Goal: Contribute content: Contribute content

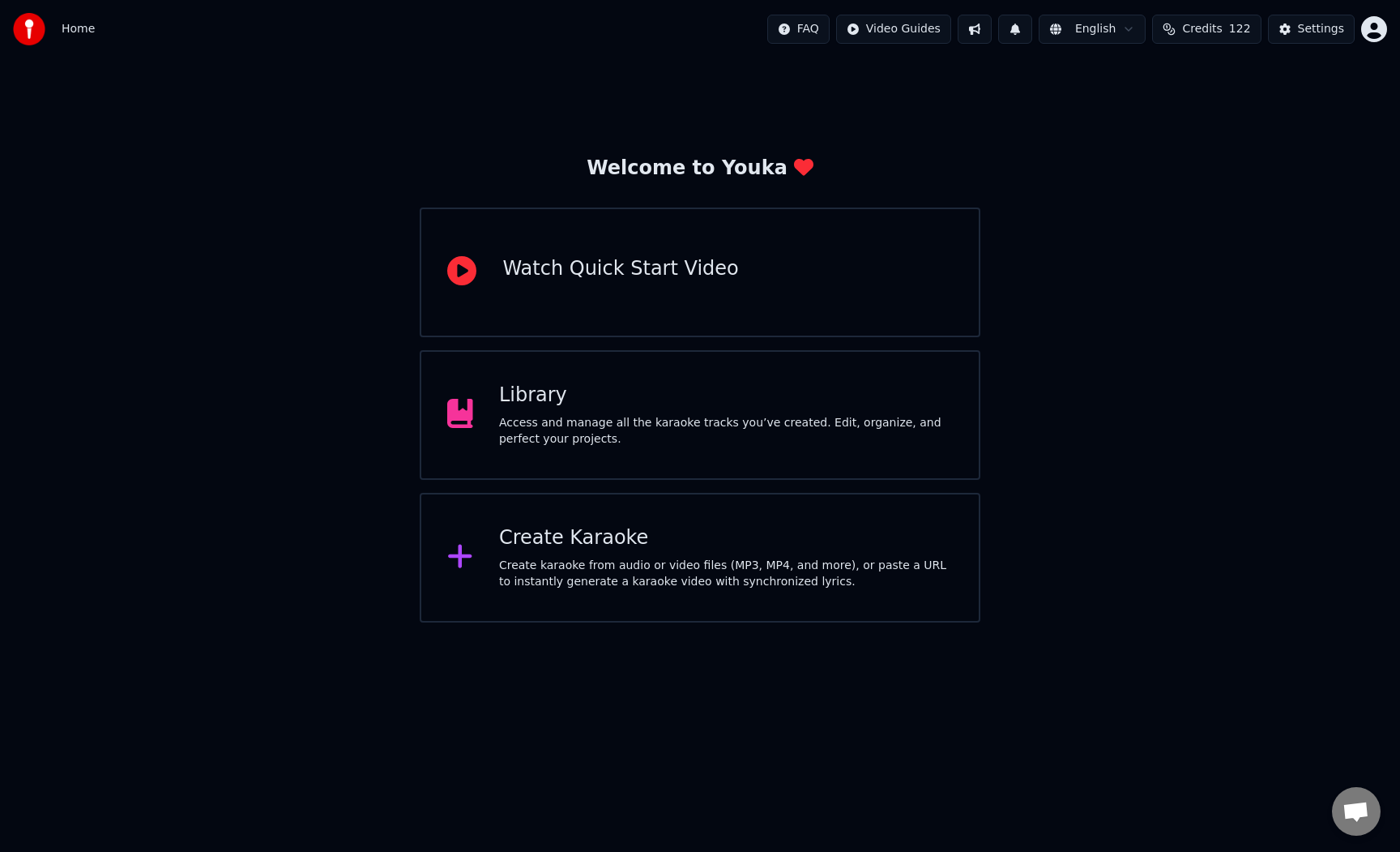
click at [865, 433] on div "Access and manage all the karaoke tracks you’ve created. Edit, organize, and pe…" at bounding box center [726, 432] width 454 height 33
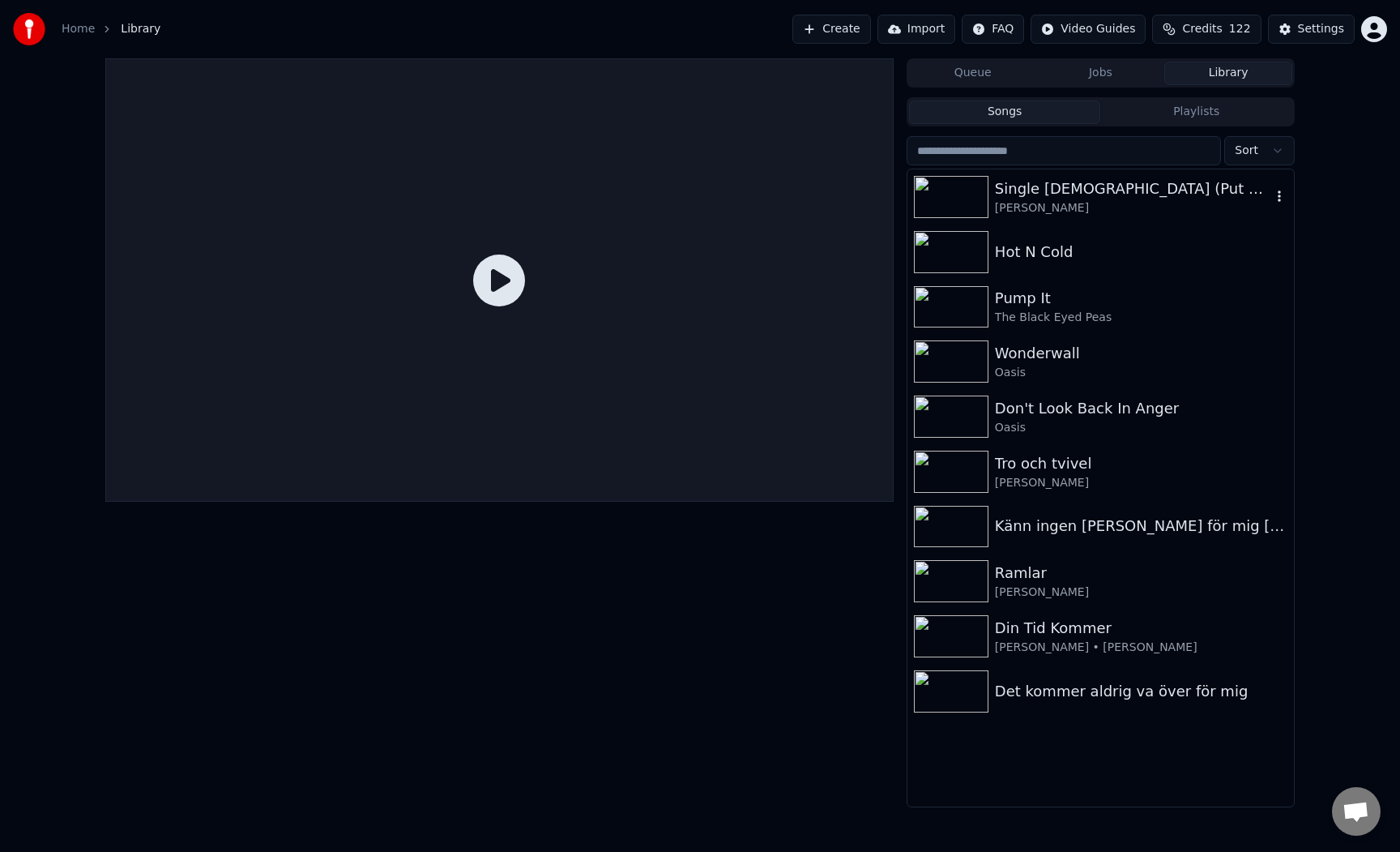
click at [1168, 202] on div "[PERSON_NAME]" at bounding box center [1133, 208] width 276 height 16
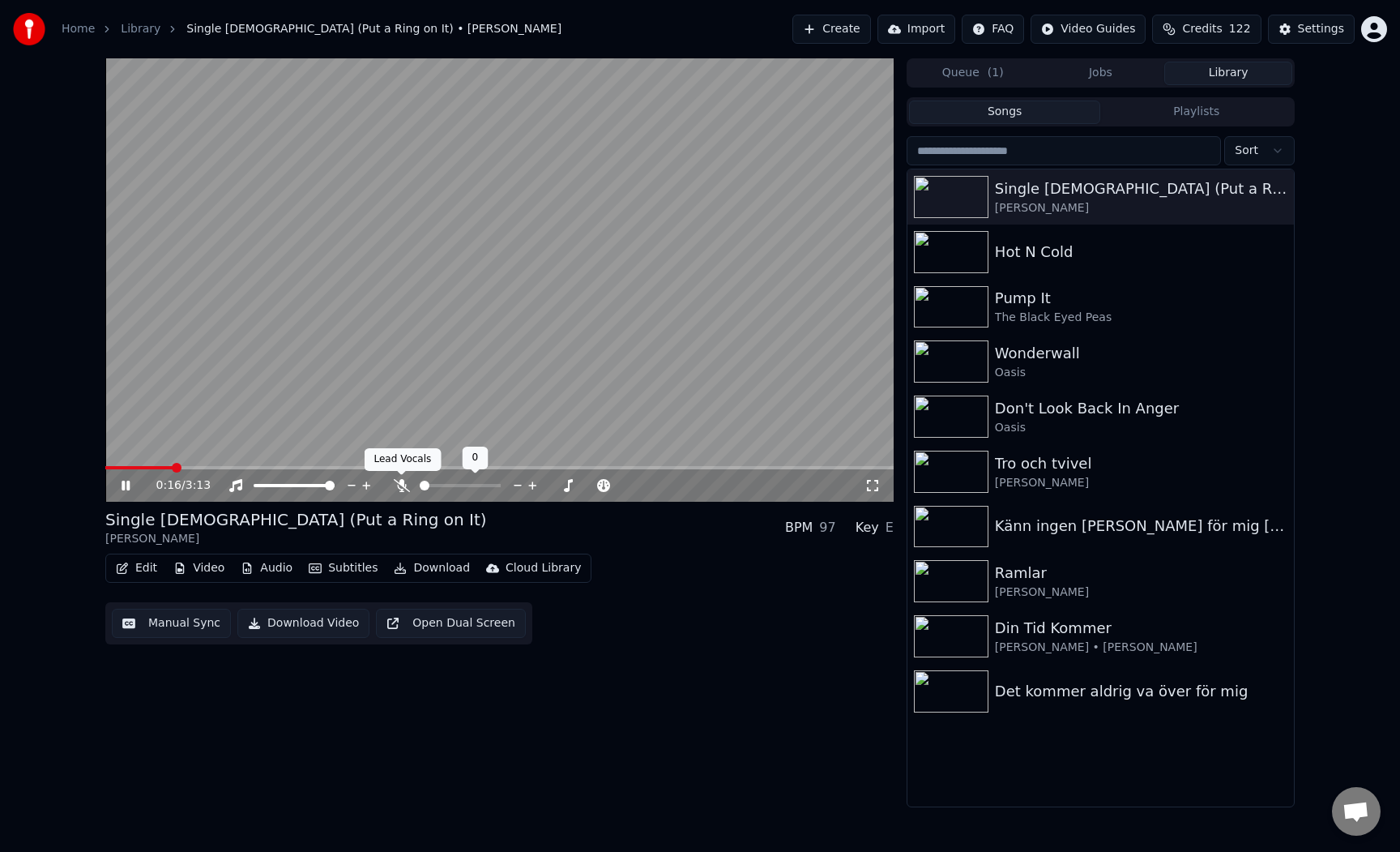
click at [399, 490] on icon at bounding box center [402, 485] width 16 height 13
click at [136, 482] on icon at bounding box center [138, 485] width 38 height 13
click at [132, 484] on icon at bounding box center [138, 485] width 38 height 13
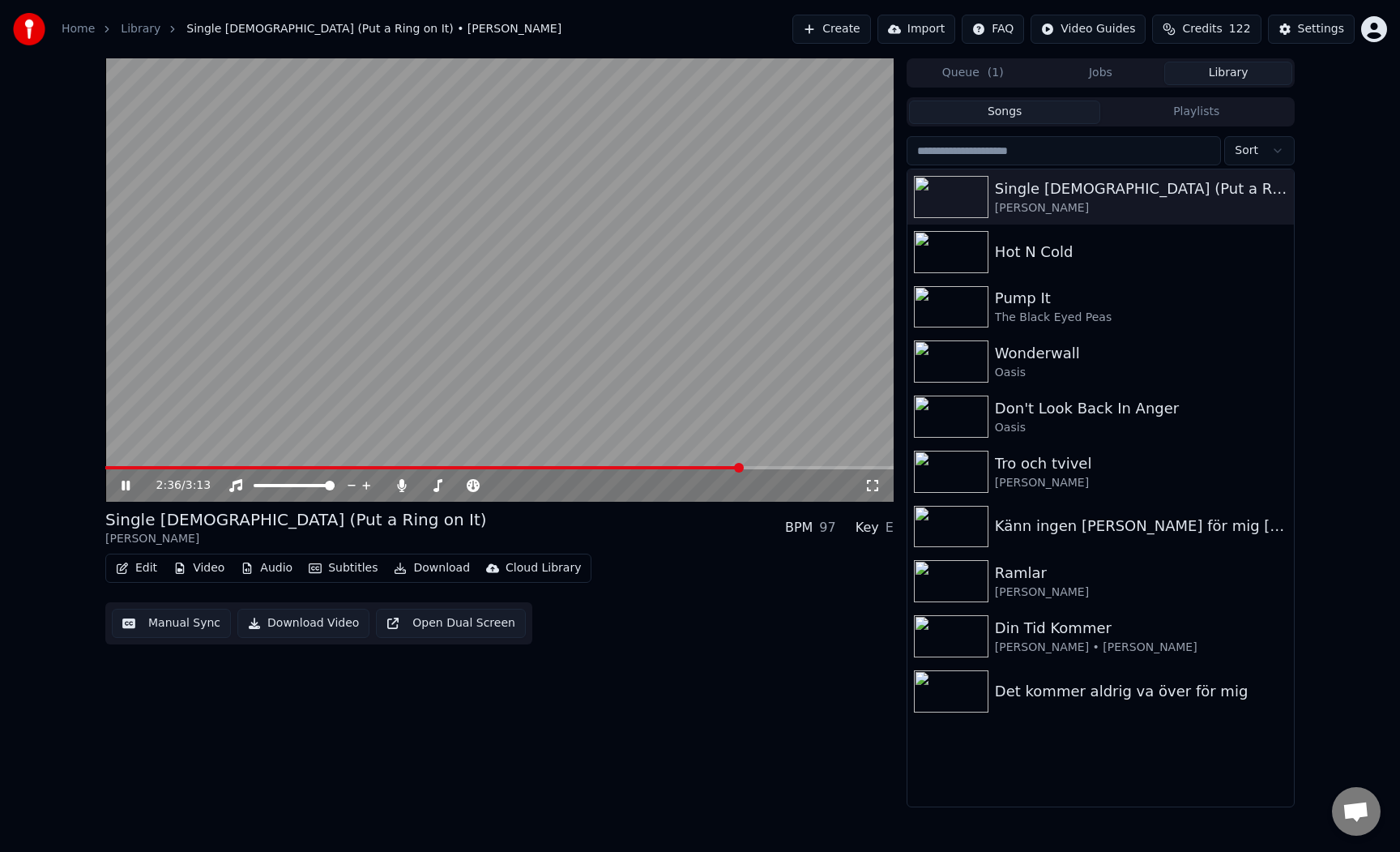
click at [764, 467] on span at bounding box center [500, 467] width 788 height 3
click at [793, 469] on div "2:42 / 3:13" at bounding box center [500, 486] width 788 height 33
click at [802, 467] on span at bounding box center [500, 467] width 788 height 3
click at [828, 466] on span at bounding box center [500, 467] width 788 height 3
click at [861, 467] on span at bounding box center [500, 467] width 788 height 3
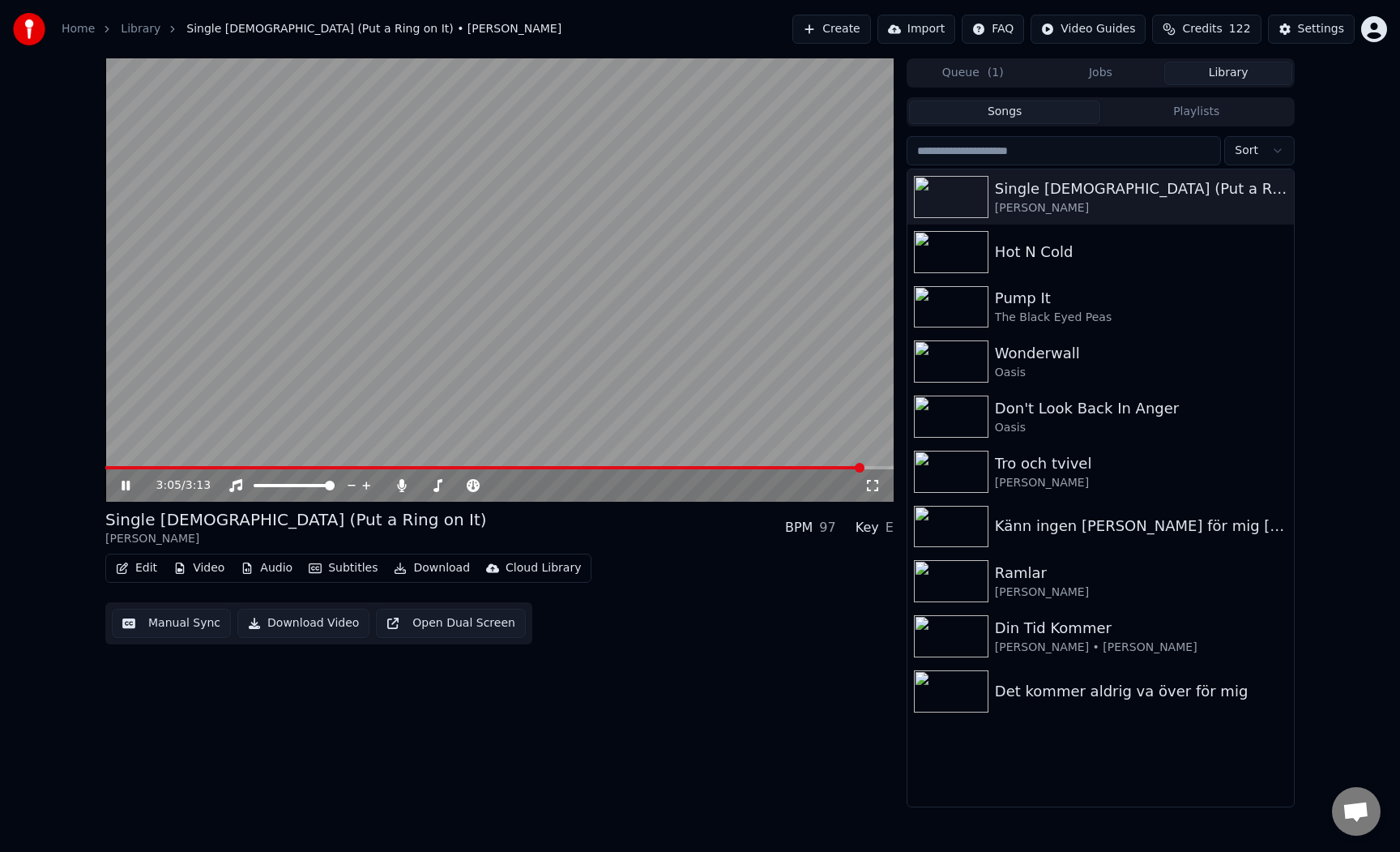
click at [126, 491] on icon at bounding box center [138, 485] width 38 height 13
click at [285, 625] on button "Download Video" at bounding box center [303, 623] width 132 height 29
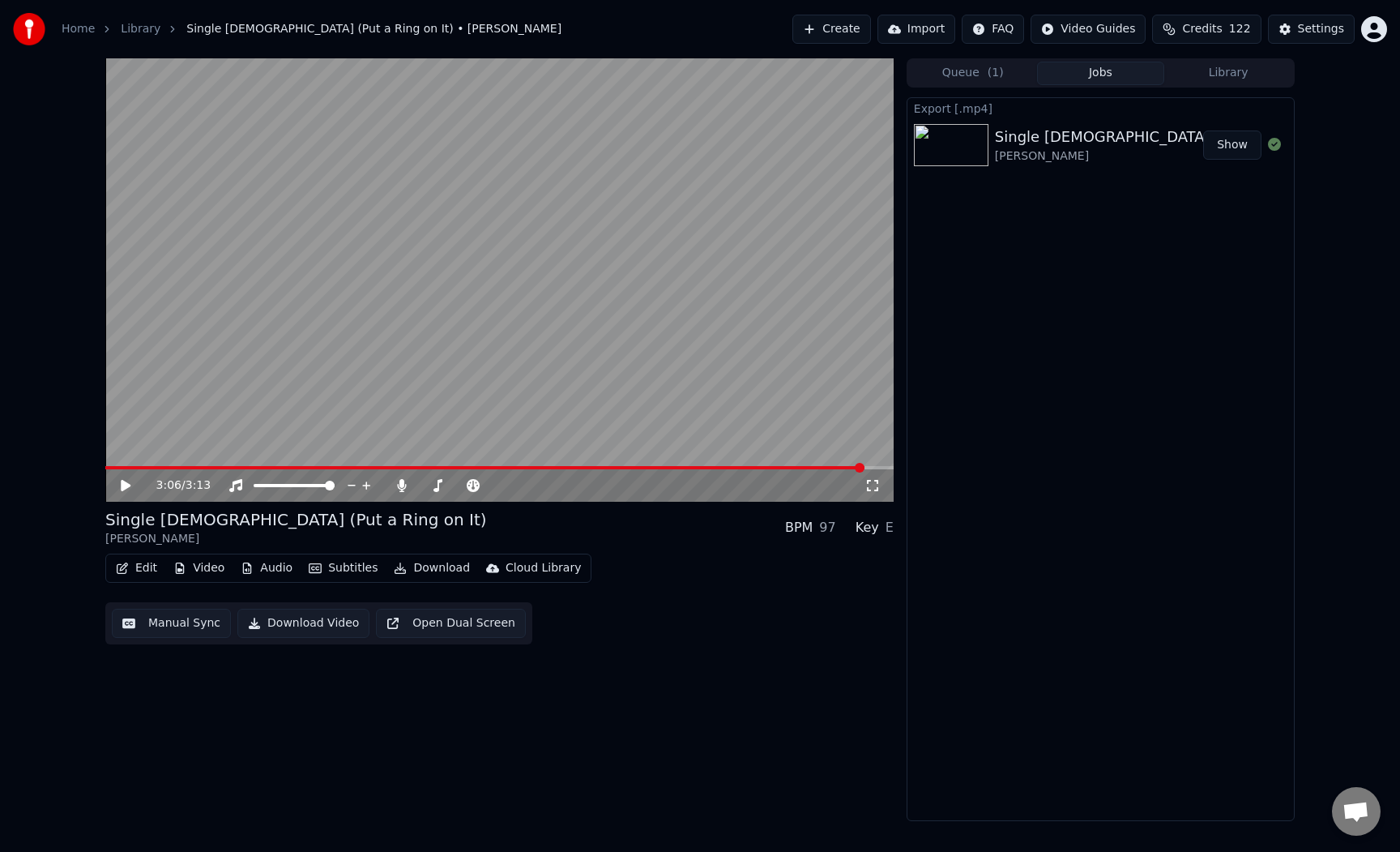
click at [1228, 150] on button "Show" at bounding box center [1233, 145] width 59 height 29
click at [201, 570] on button "Video" at bounding box center [199, 568] width 64 height 23
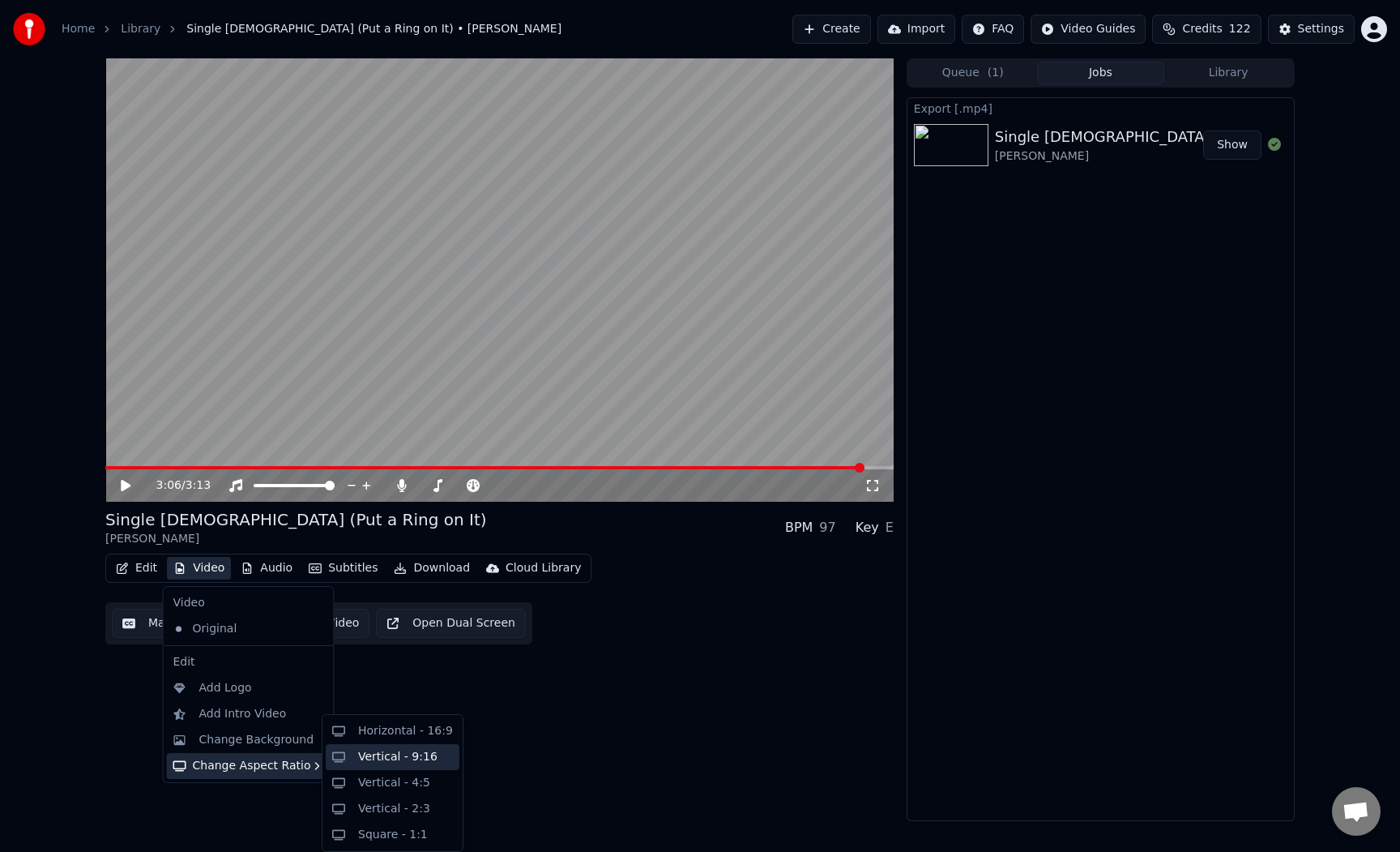
click at [410, 764] on div "Vertical - 9:16" at bounding box center [392, 757] width 134 height 26
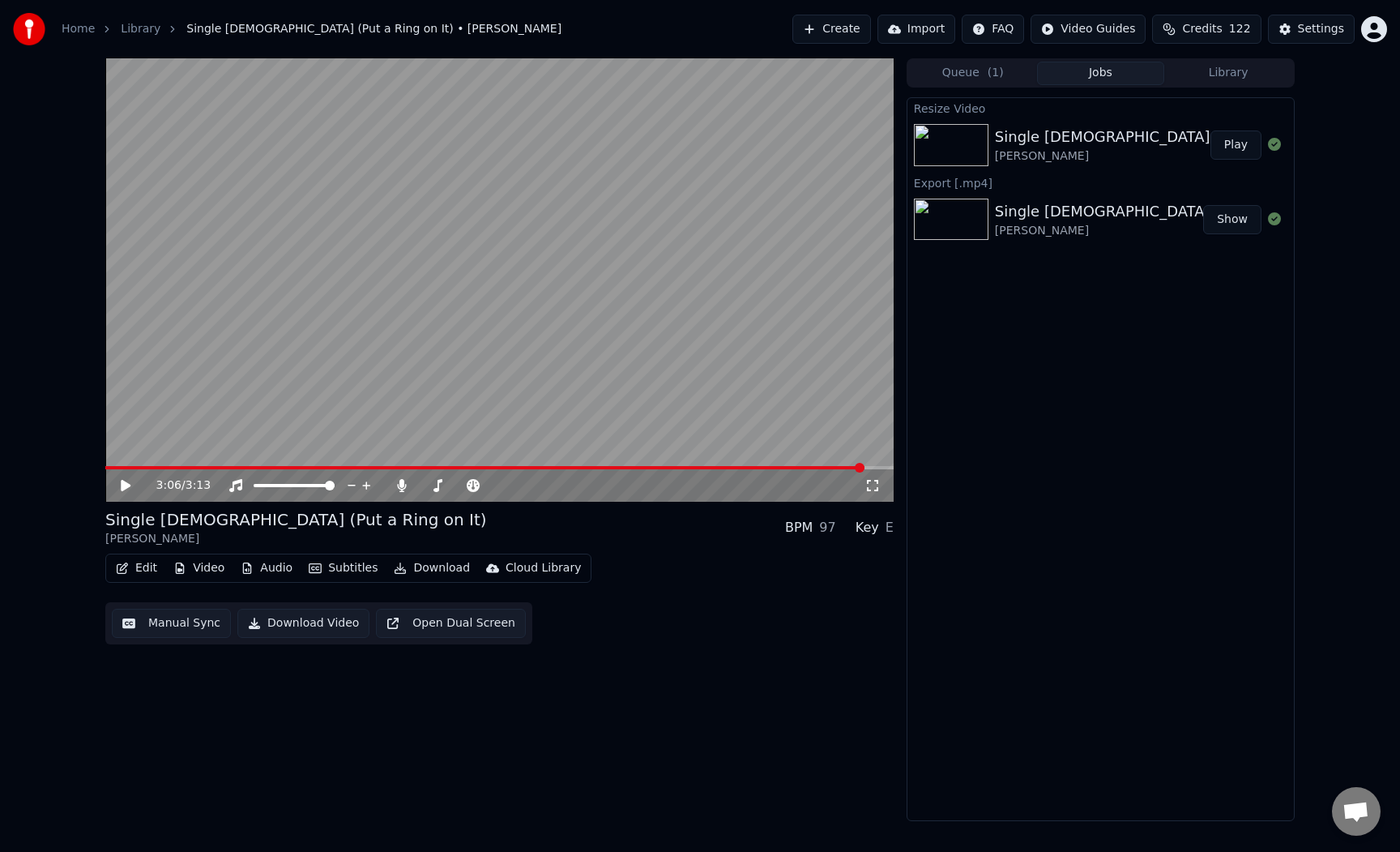
click at [1238, 140] on button "Play" at bounding box center [1236, 145] width 51 height 29
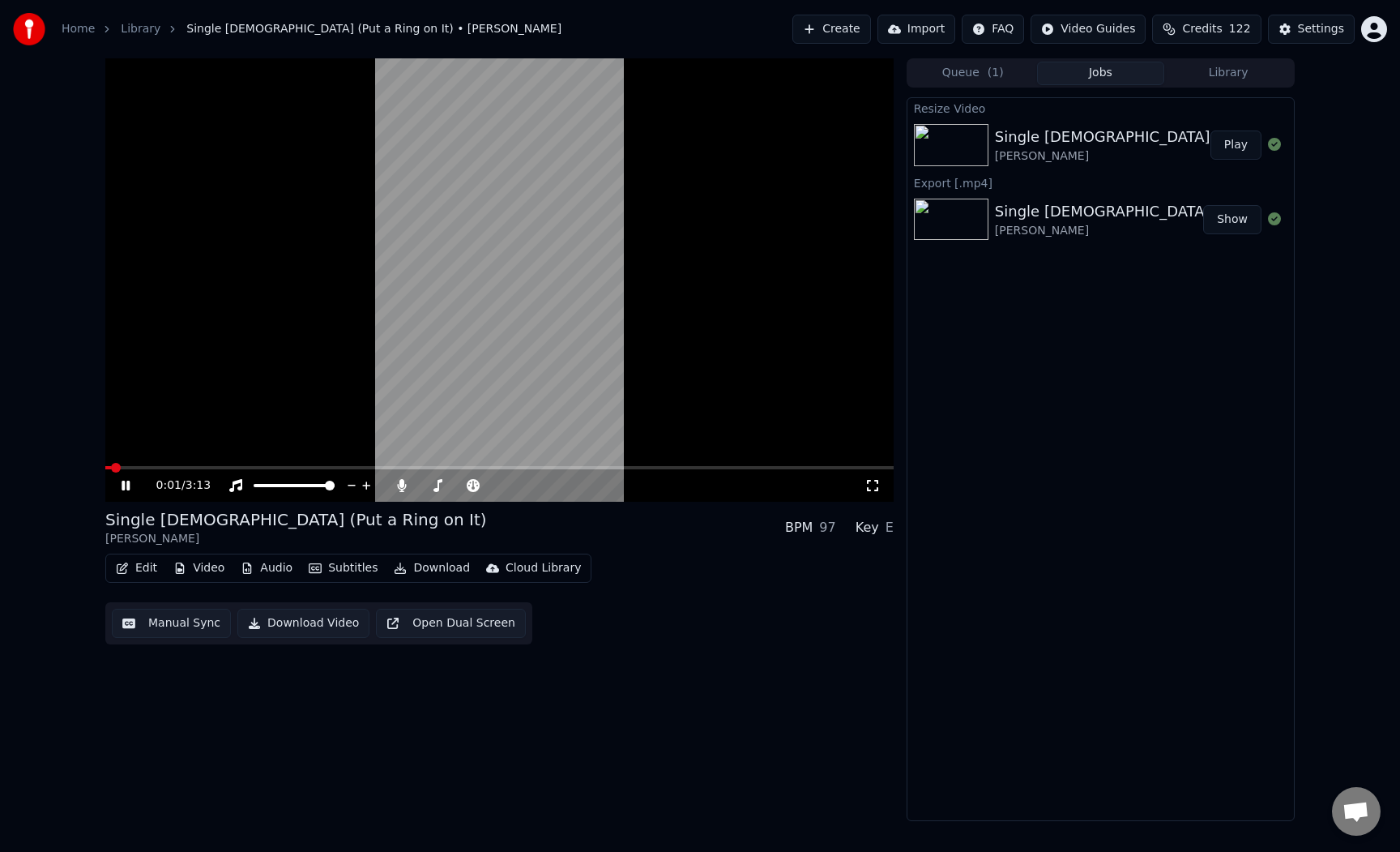
click at [117, 482] on div "0:01 / 3:13" at bounding box center [499, 485] width 776 height 16
click at [121, 485] on icon at bounding box center [138, 485] width 38 height 13
click at [207, 573] on button "Video" at bounding box center [199, 568] width 64 height 23
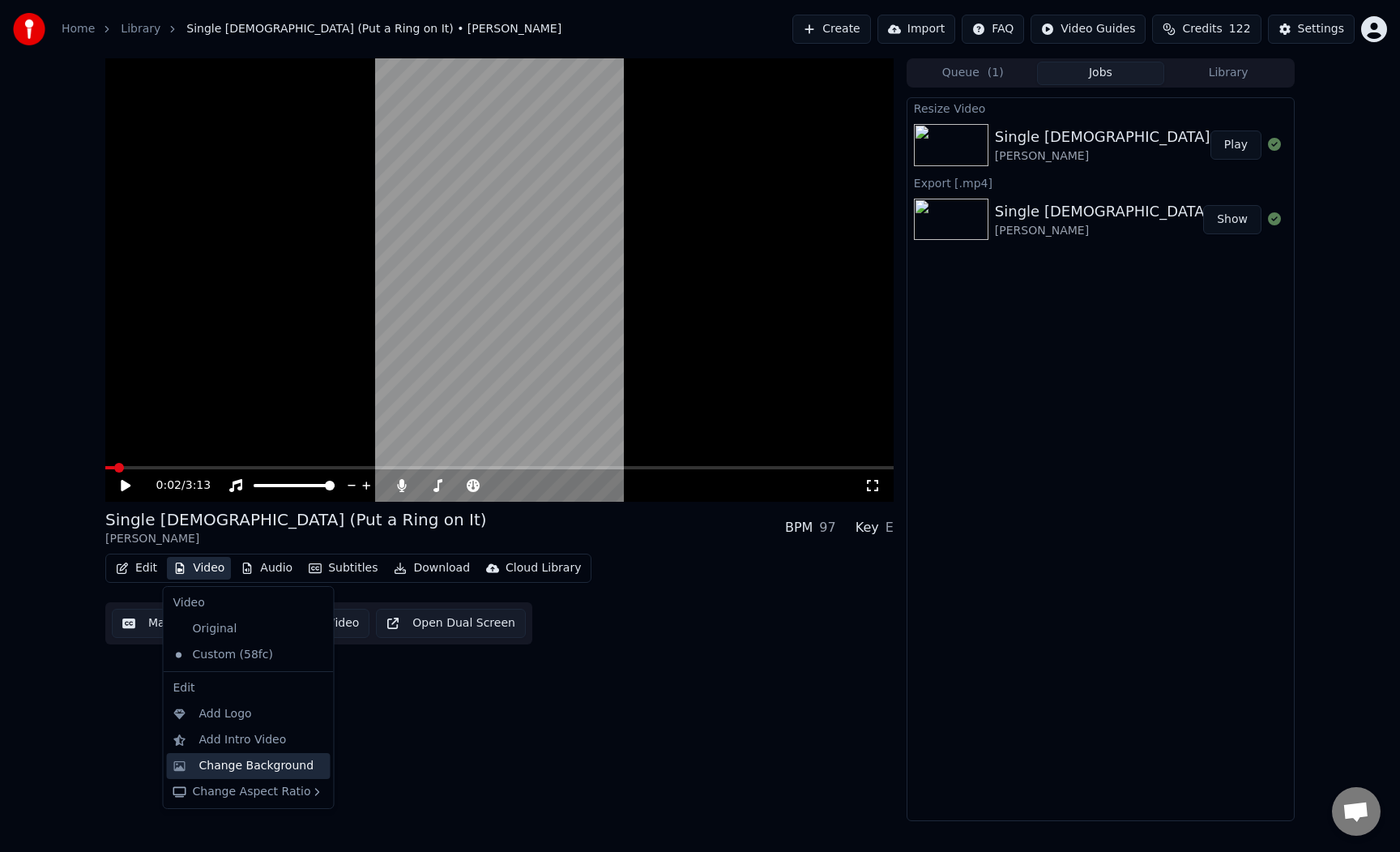
click at [247, 764] on div "Change Background" at bounding box center [257, 765] width 115 height 16
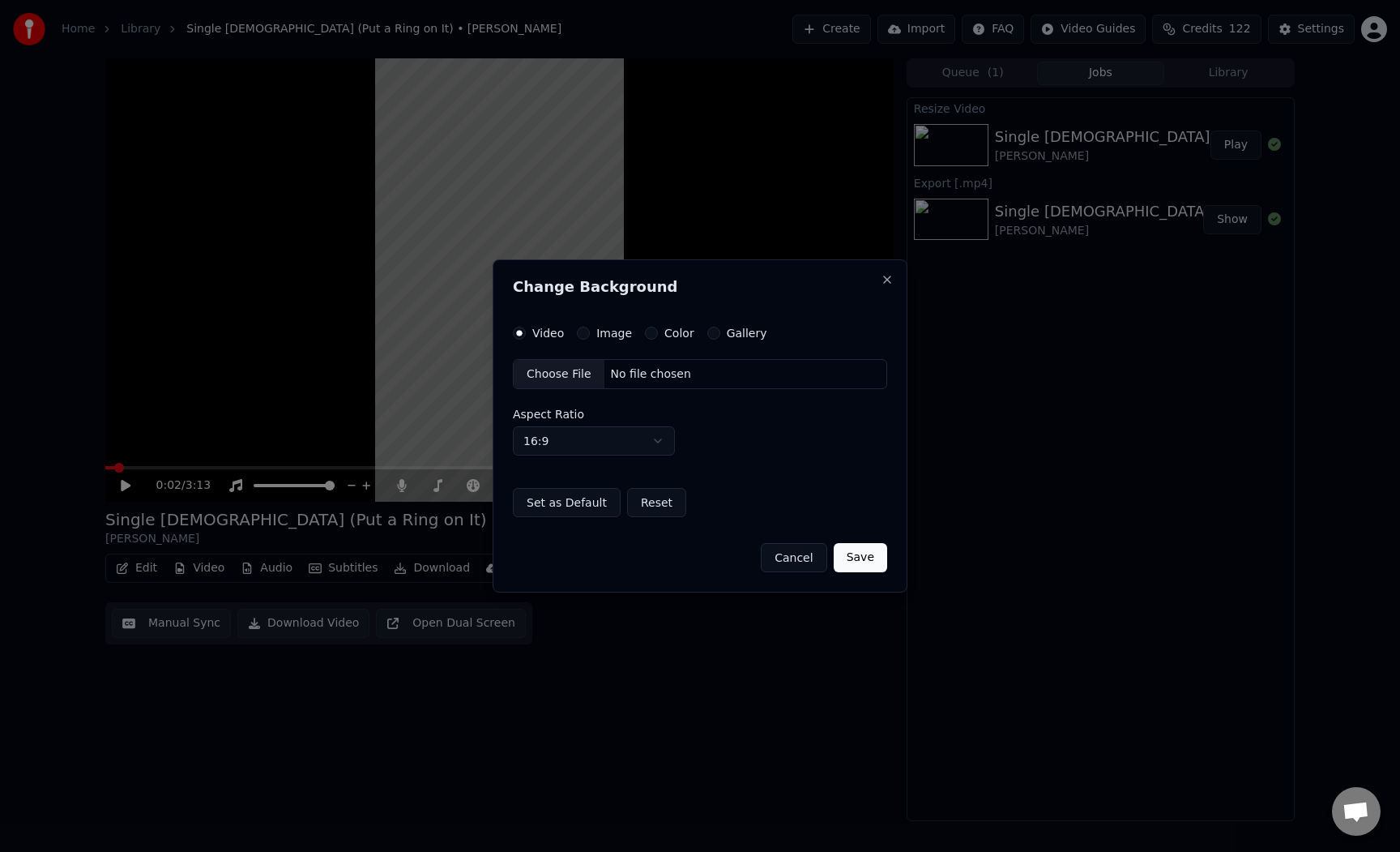
click at [654, 332] on button "Color" at bounding box center [651, 333] width 12 height 13
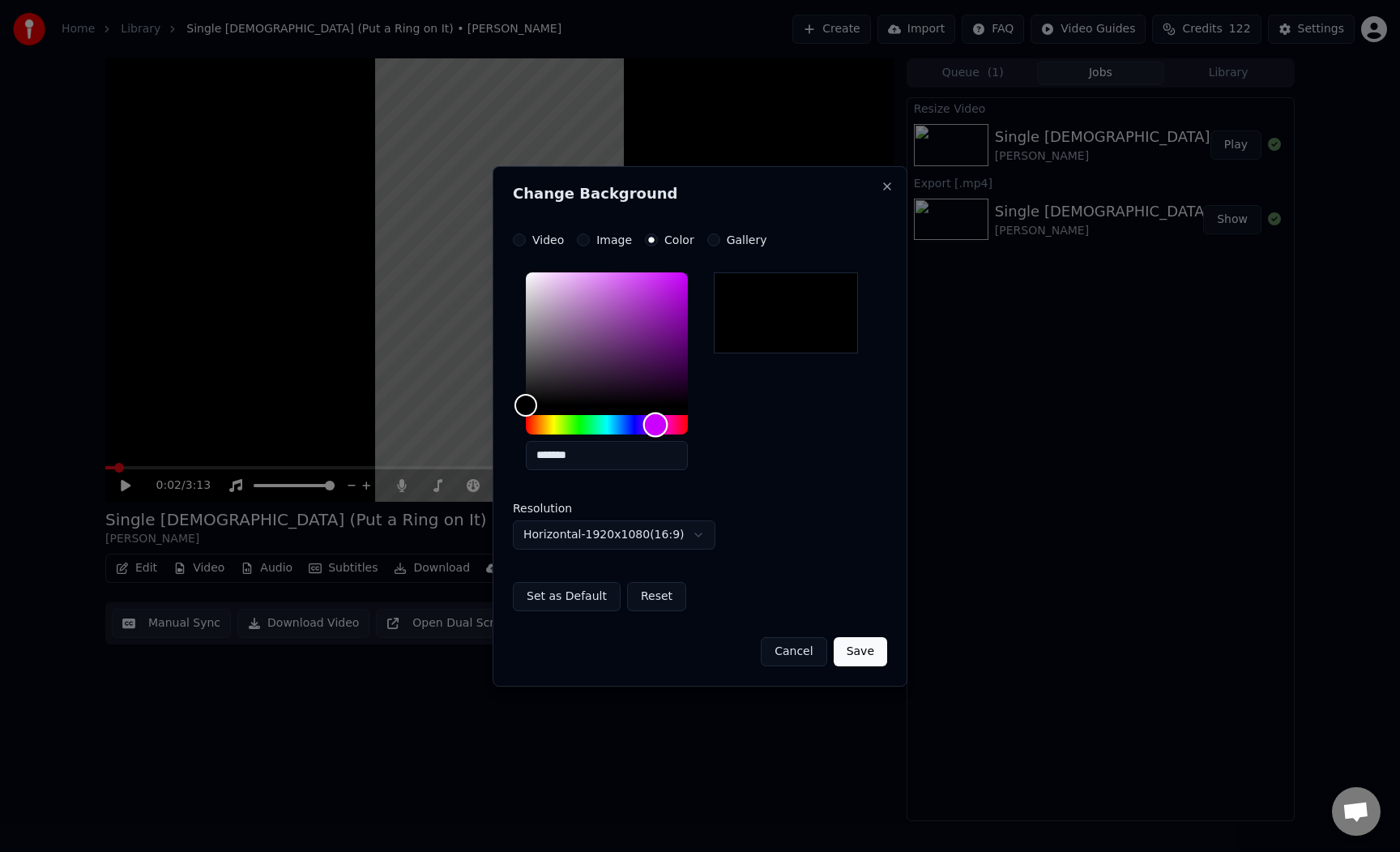
drag, startPoint x: 630, startPoint y: 425, endPoint x: 656, endPoint y: 428, distance: 26.2
click at [656, 428] on div "Hue" at bounding box center [607, 425] width 162 height 19
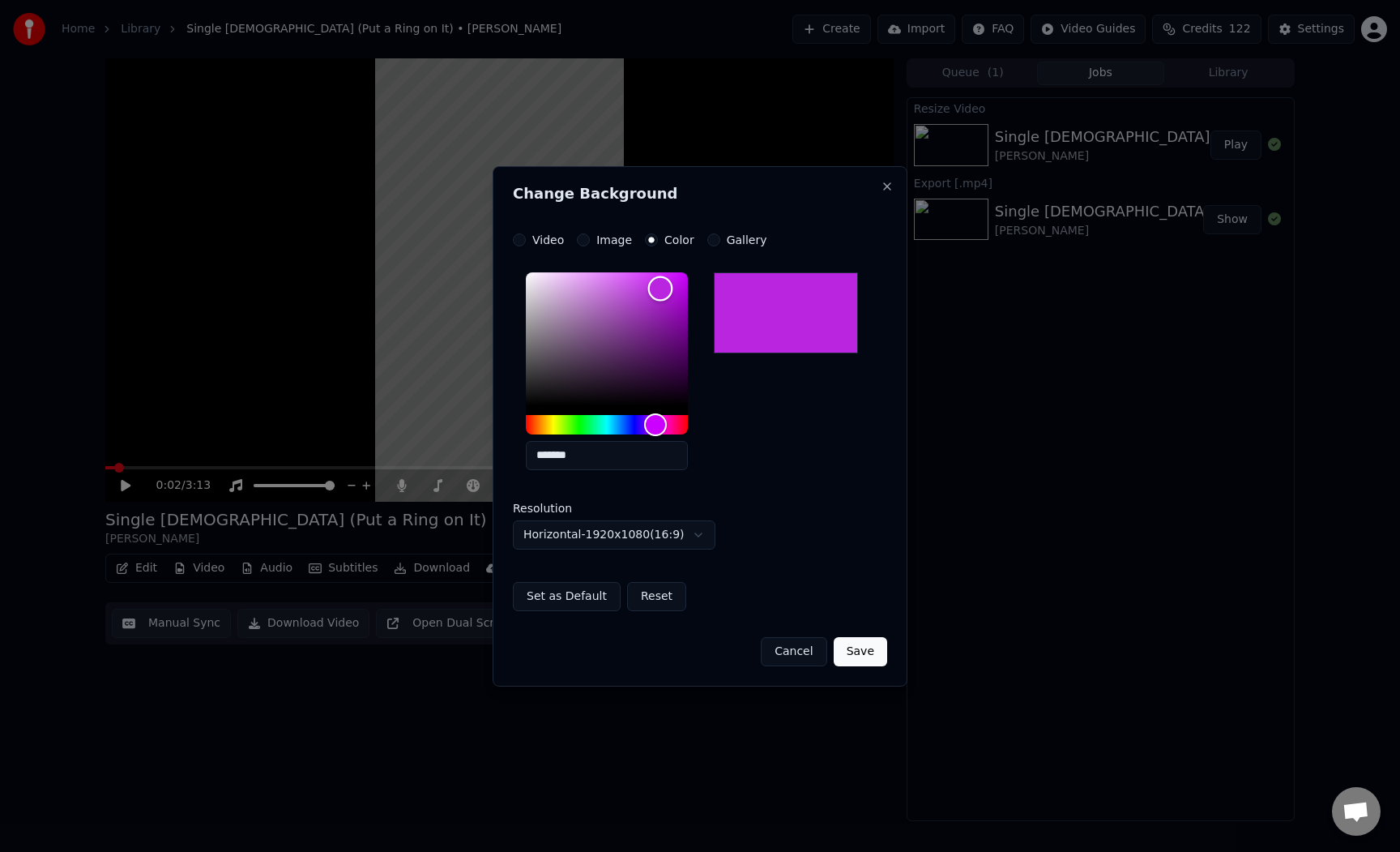
drag, startPoint x: 643, startPoint y: 346, endPoint x: 661, endPoint y: 288, distance: 60.7
click at [661, 288] on div "Color" at bounding box center [607, 338] width 162 height 133
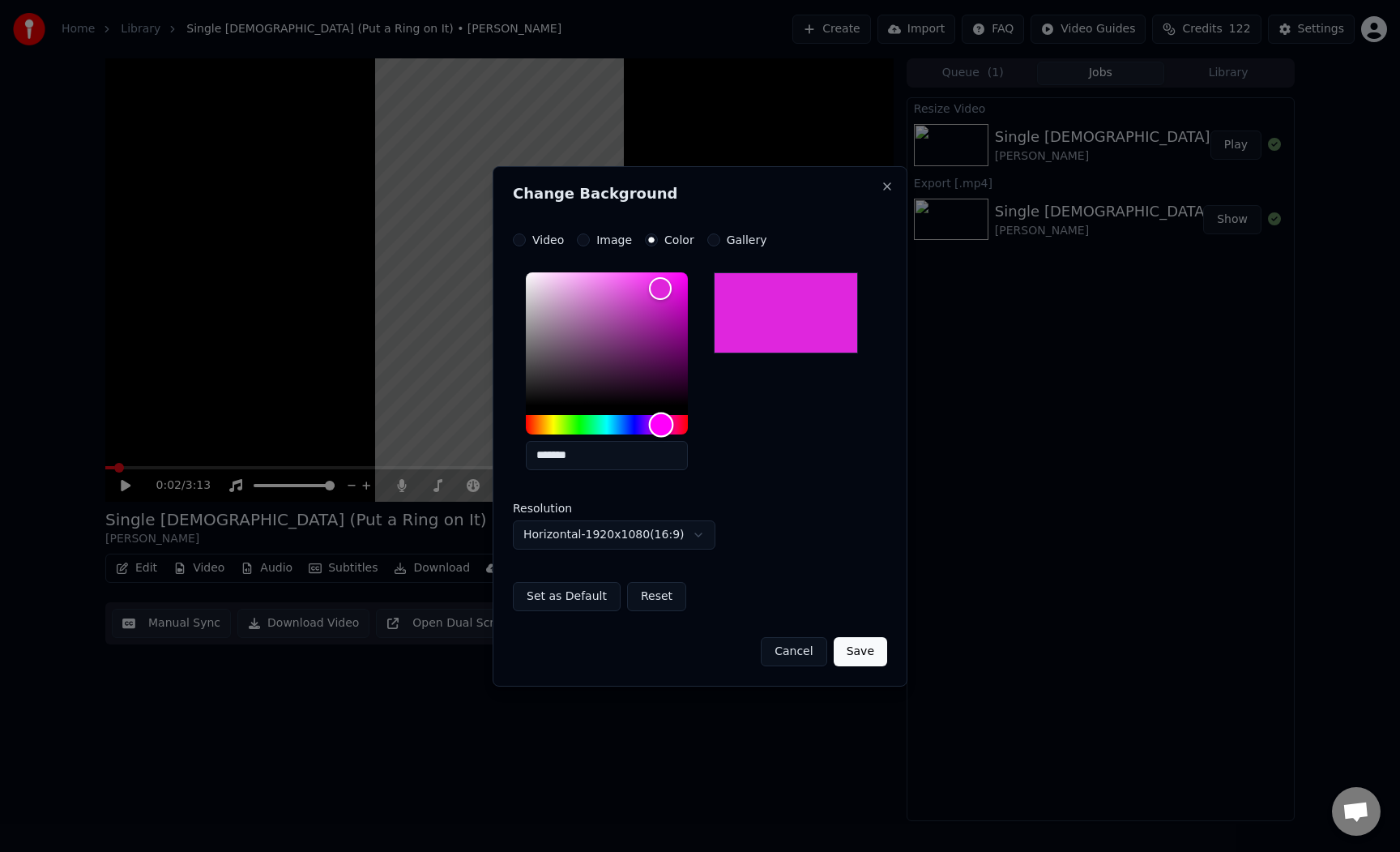
type input "*******"
click at [662, 430] on div "Hue" at bounding box center [663, 424] width 25 height 25
click at [649, 529] on body "**********" at bounding box center [700, 426] width 1400 height 852
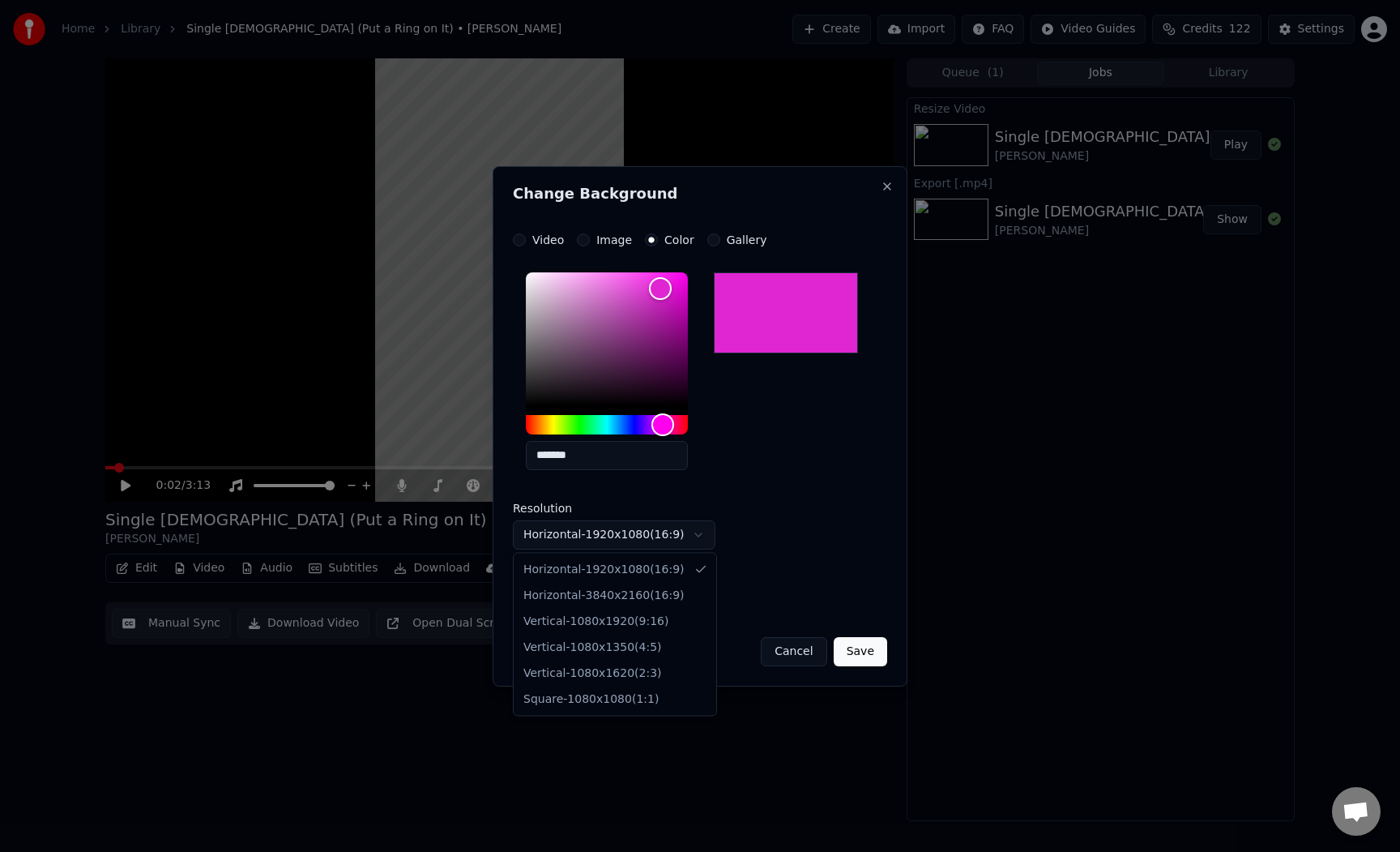
select select "*********"
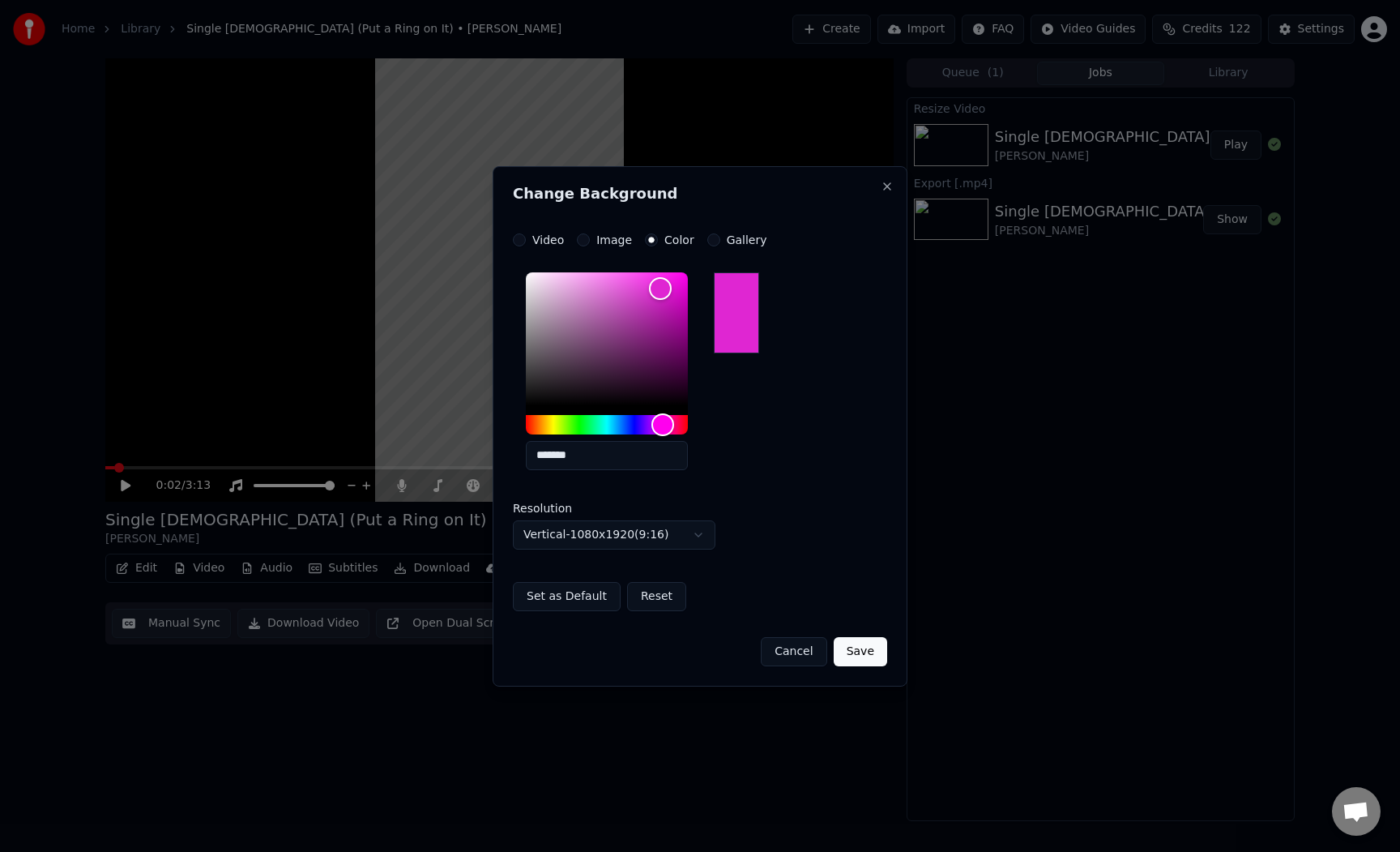
click at [870, 650] on button "Save" at bounding box center [861, 651] width 54 height 29
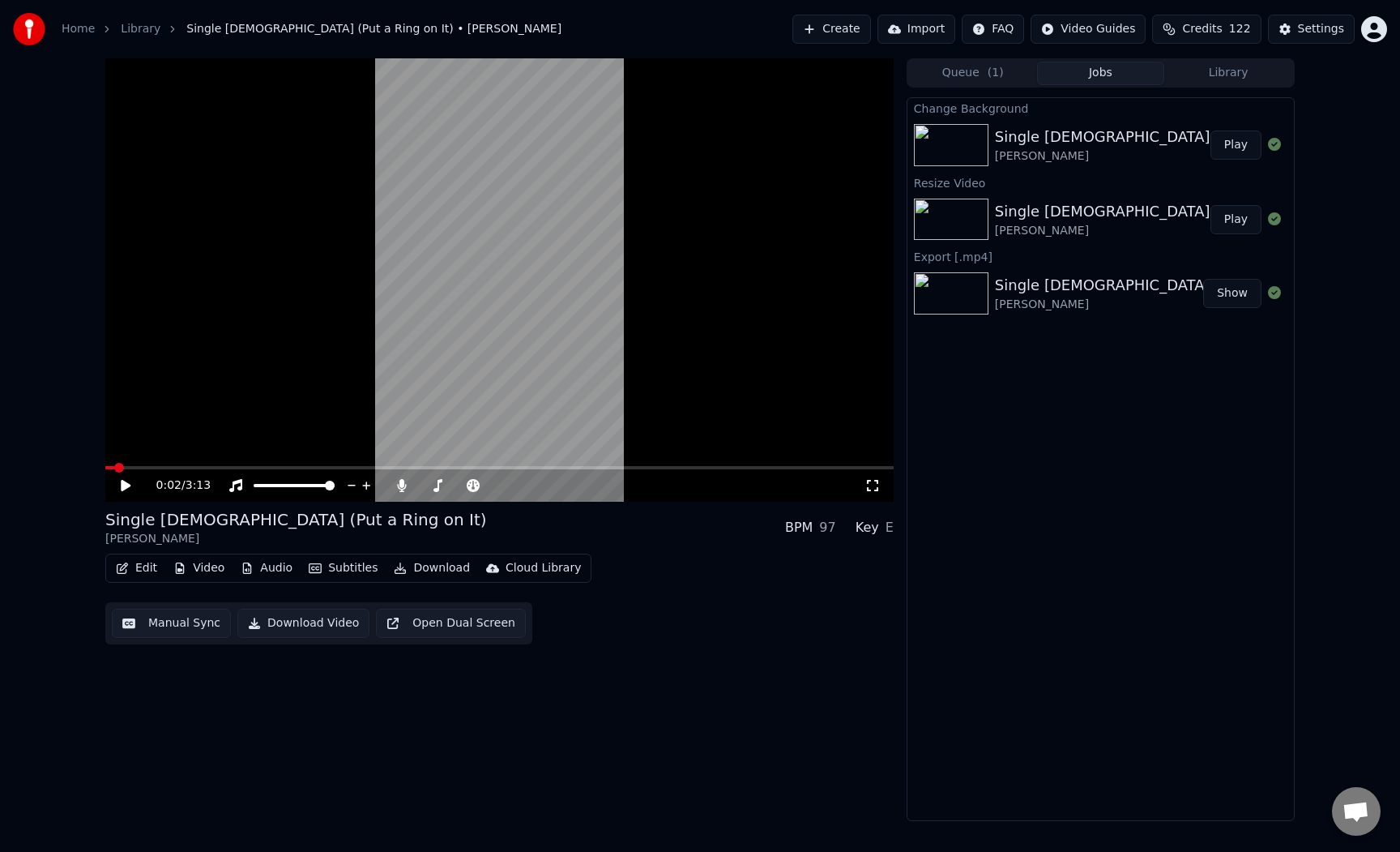
click at [1234, 144] on button "Play" at bounding box center [1236, 145] width 51 height 29
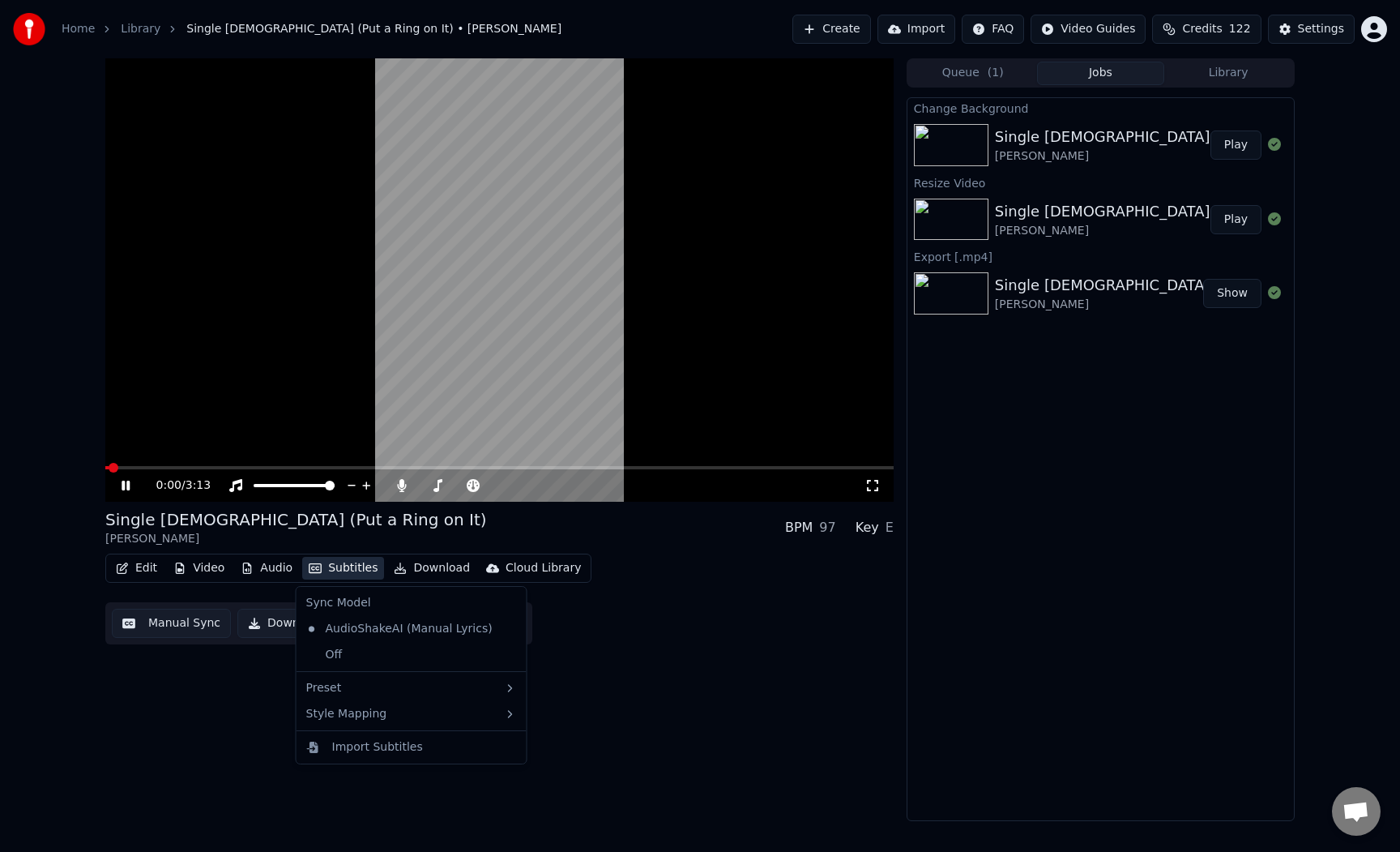
click at [312, 564] on icon "button" at bounding box center [314, 568] width 12 height 12
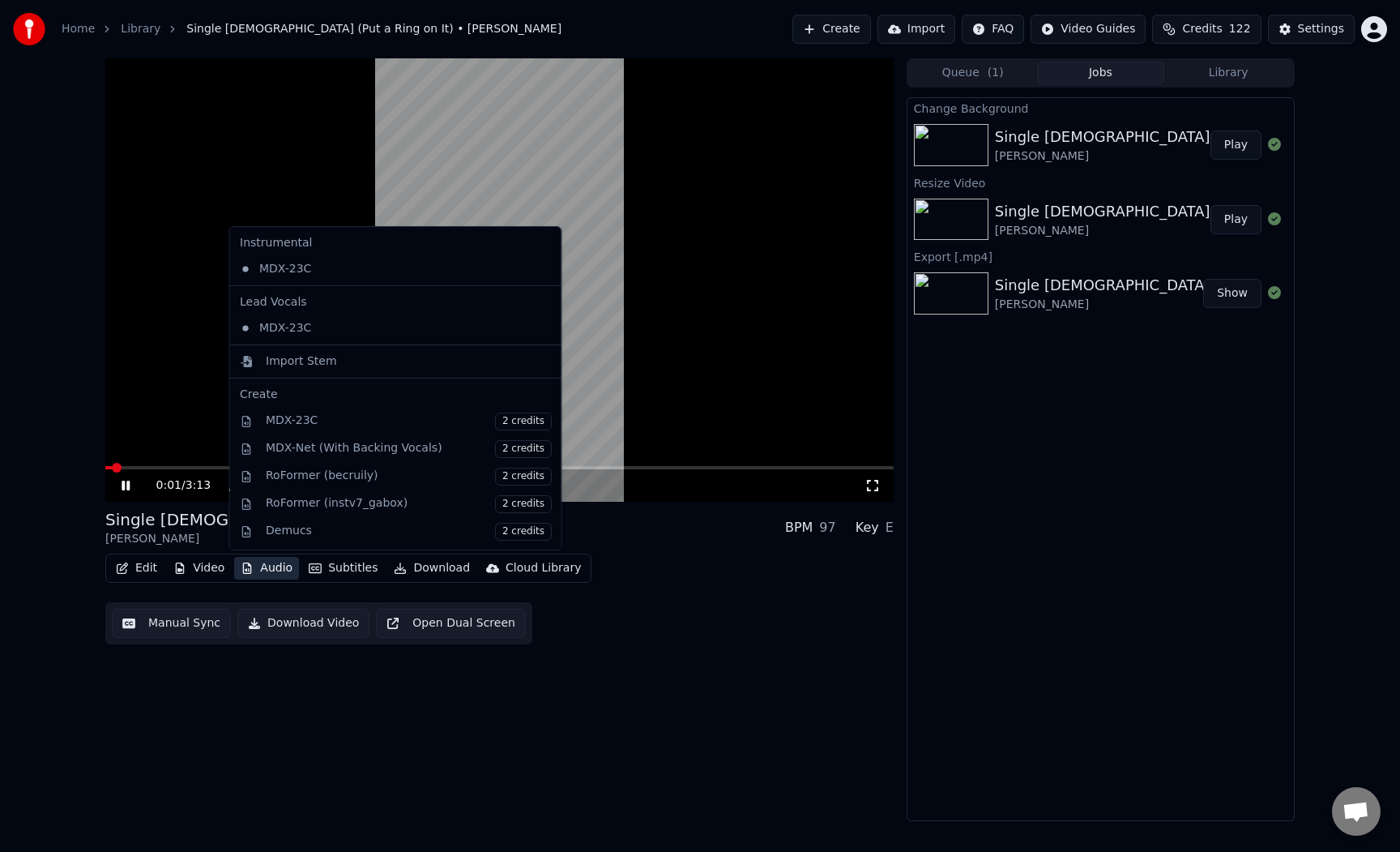
click at [116, 495] on div "0:01 / 3:13" at bounding box center [500, 486] width 788 height 33
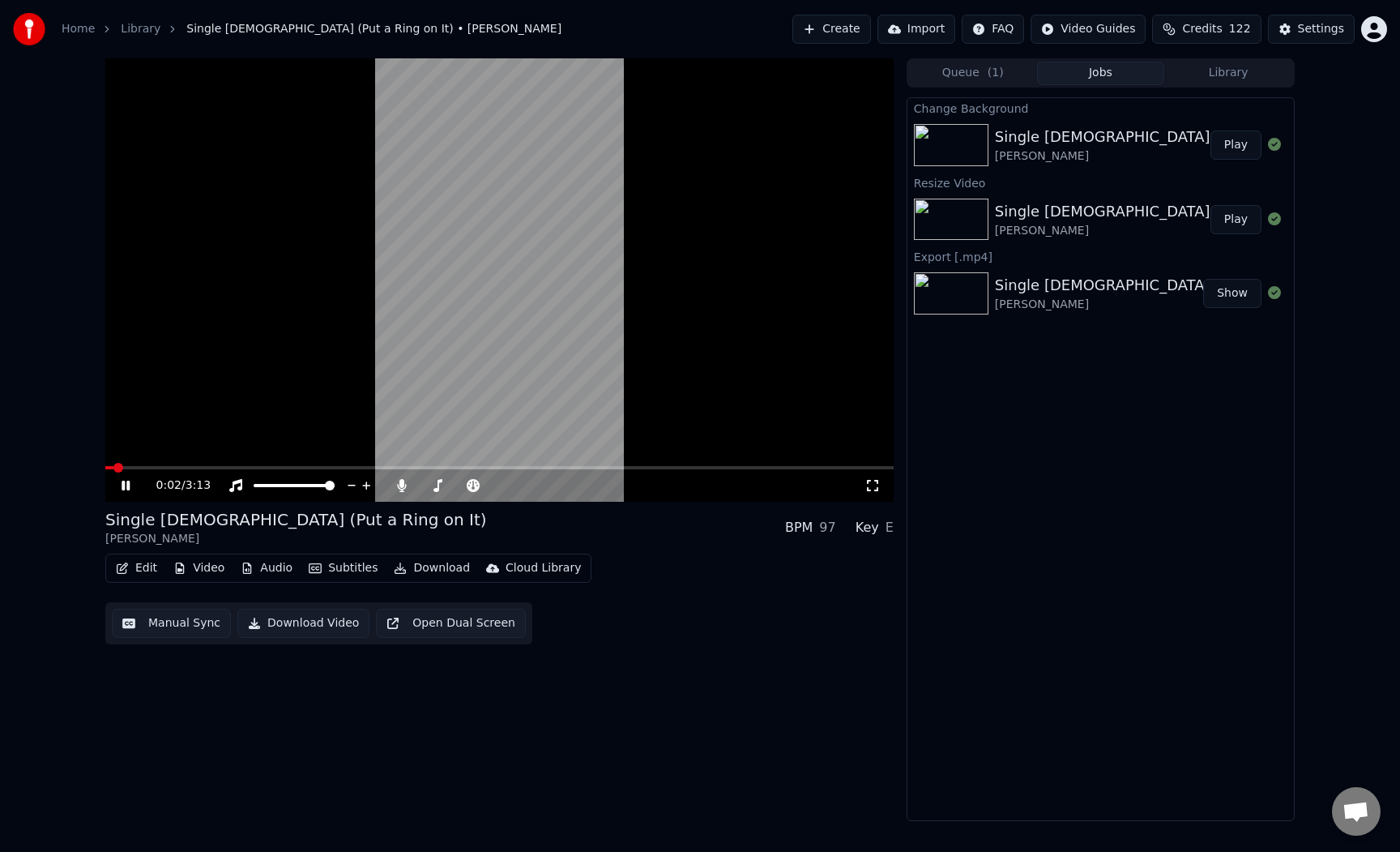
click at [120, 489] on icon at bounding box center [138, 485] width 38 height 13
click at [333, 571] on button "Subtitles" at bounding box center [342, 568] width 82 height 23
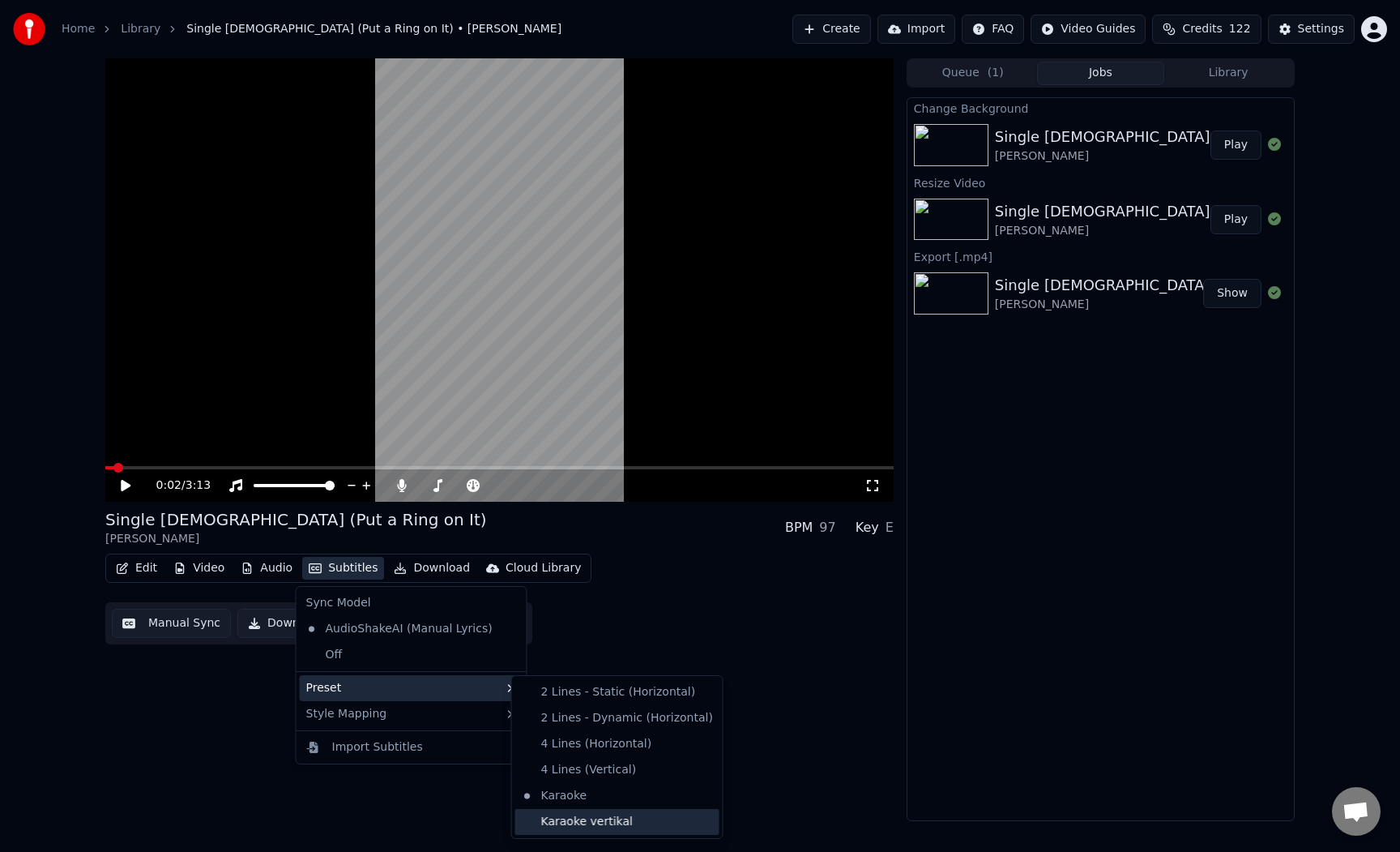
click at [600, 814] on div "Karaoke vertikal" at bounding box center [617, 821] width 204 height 26
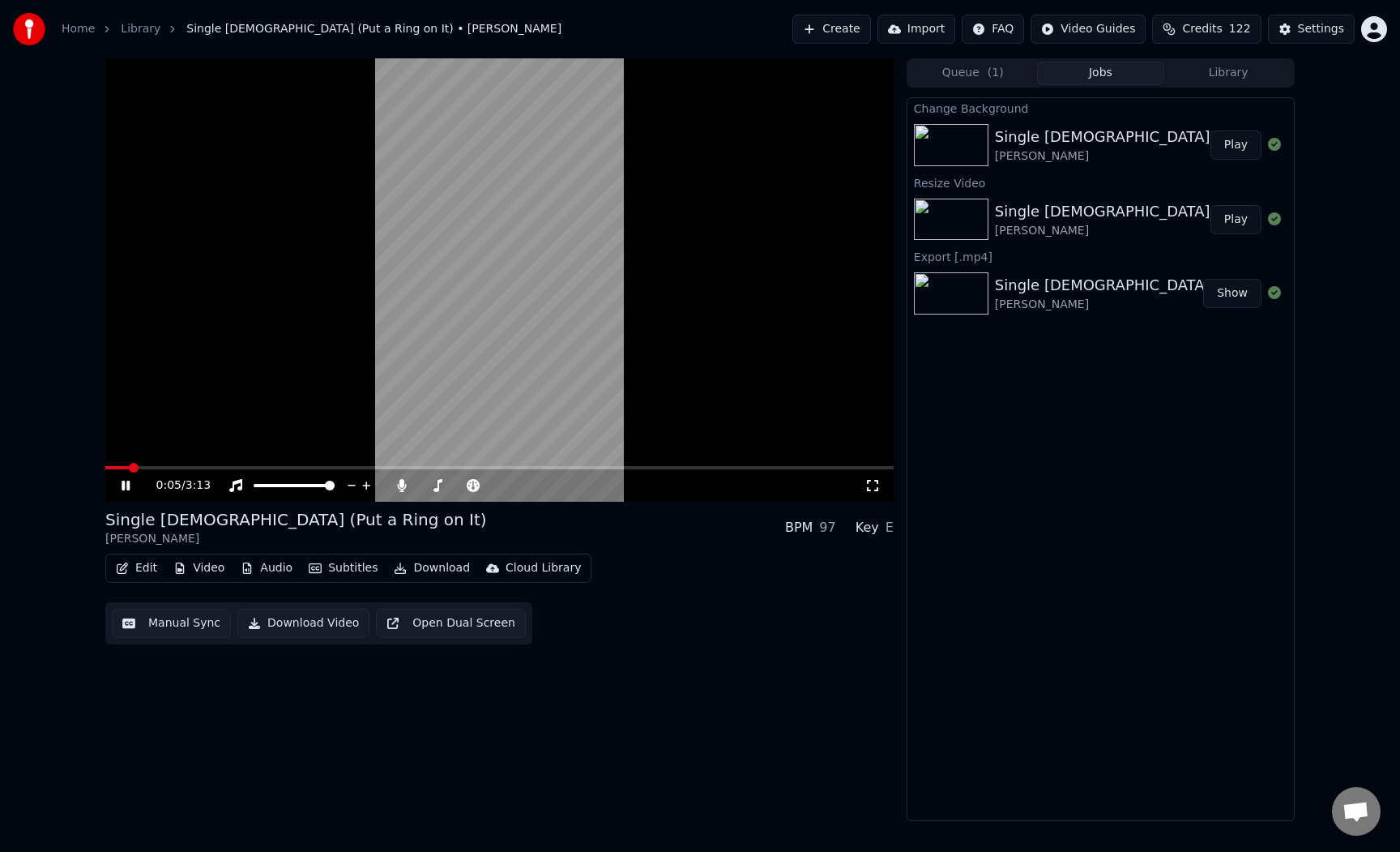
click at [125, 489] on icon at bounding box center [125, 486] width 8 height 10
click at [204, 466] on span at bounding box center [500, 467] width 788 height 3
click at [328, 622] on button "Download Video" at bounding box center [303, 623] width 132 height 29
click at [1225, 142] on button "Show" at bounding box center [1233, 145] width 59 height 29
click at [849, 36] on button "Create" at bounding box center [832, 29] width 79 height 29
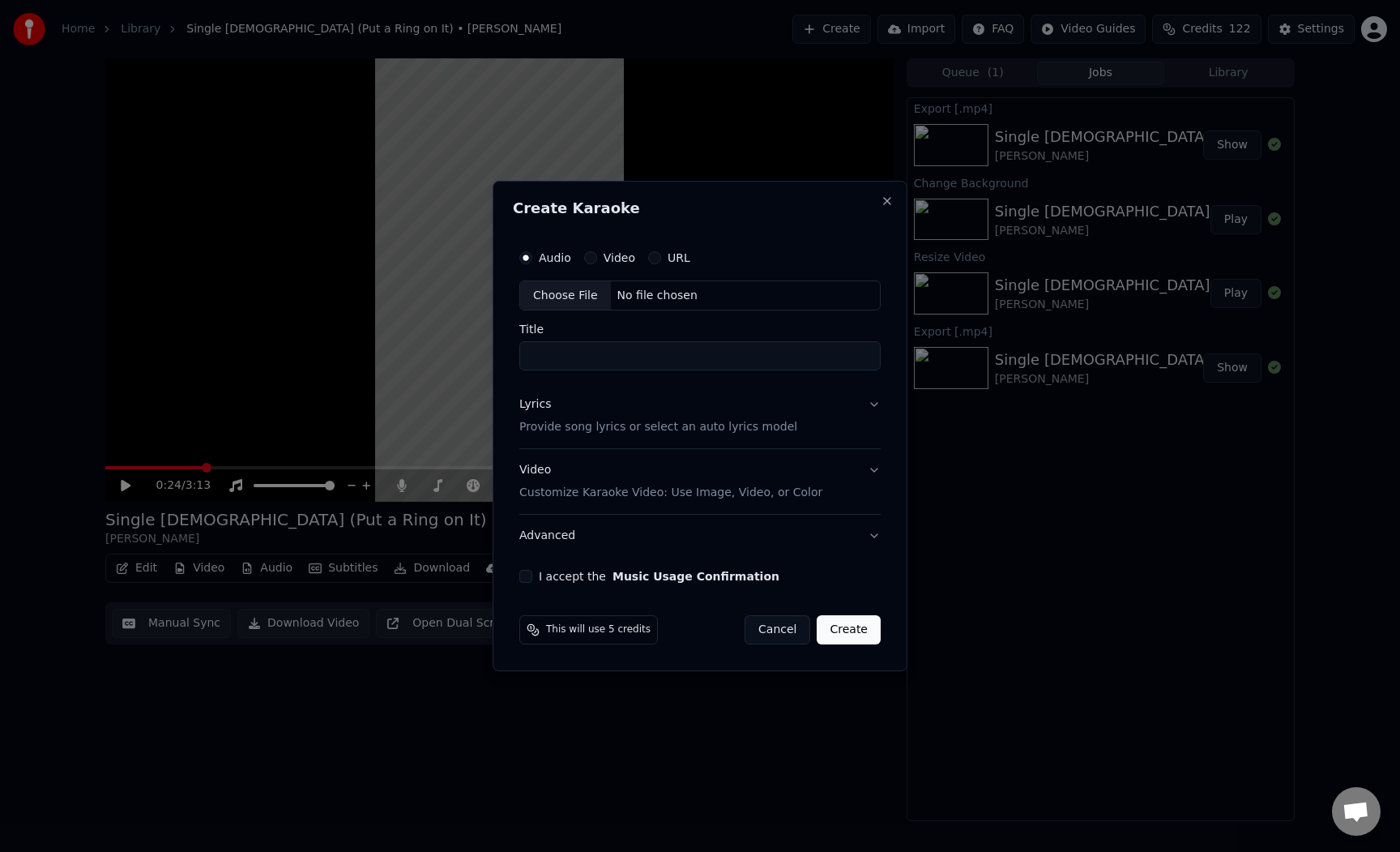
click at [583, 295] on div "Choose File" at bounding box center [565, 295] width 90 height 29
type input "**********"
click at [596, 410] on div "Lyrics Provide song lyrics or select an auto lyrics model" at bounding box center [655, 416] width 278 height 38
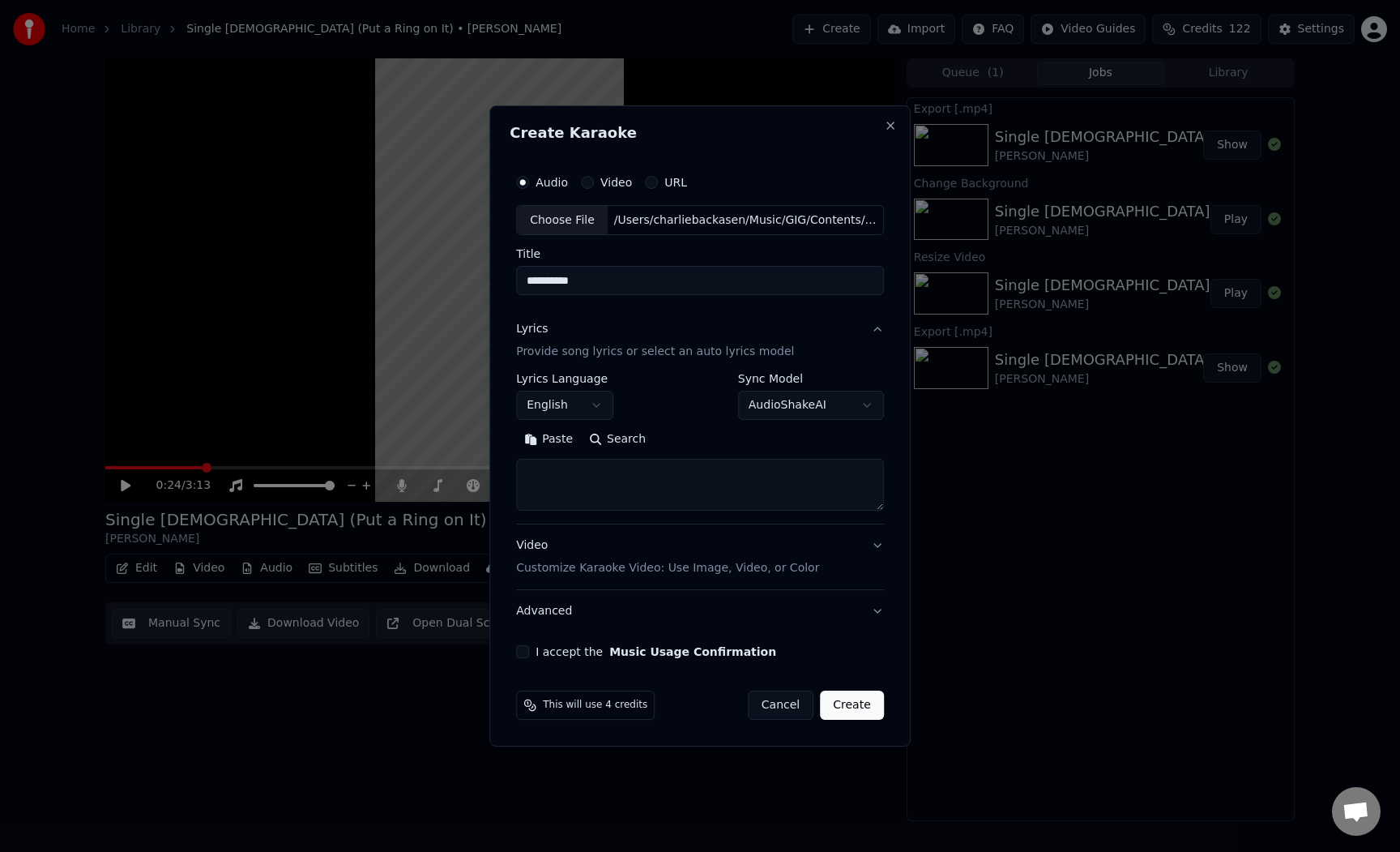
click at [614, 469] on textarea at bounding box center [700, 486] width 368 height 52
paste textarea "**********"
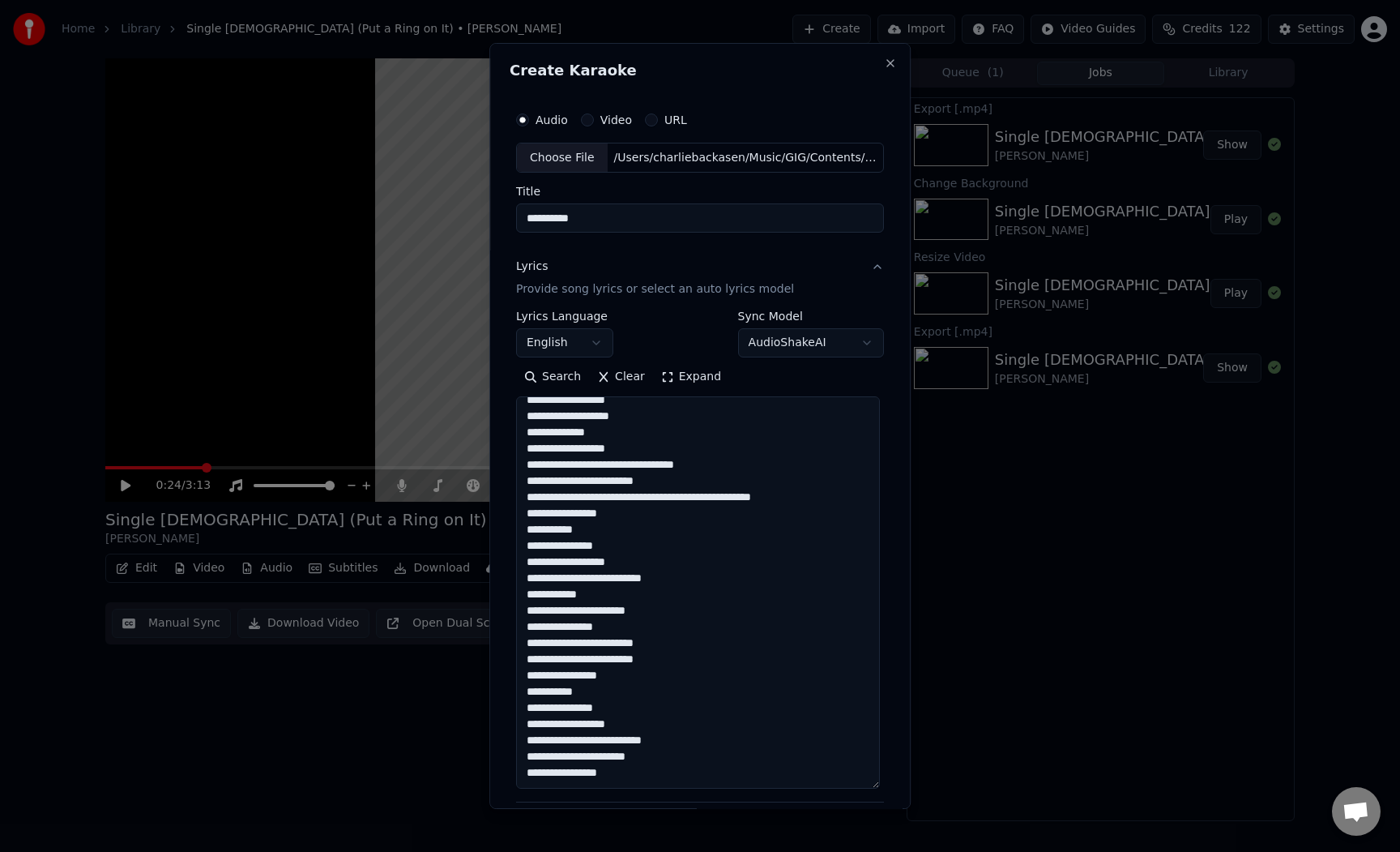
scroll to position [1094, 0]
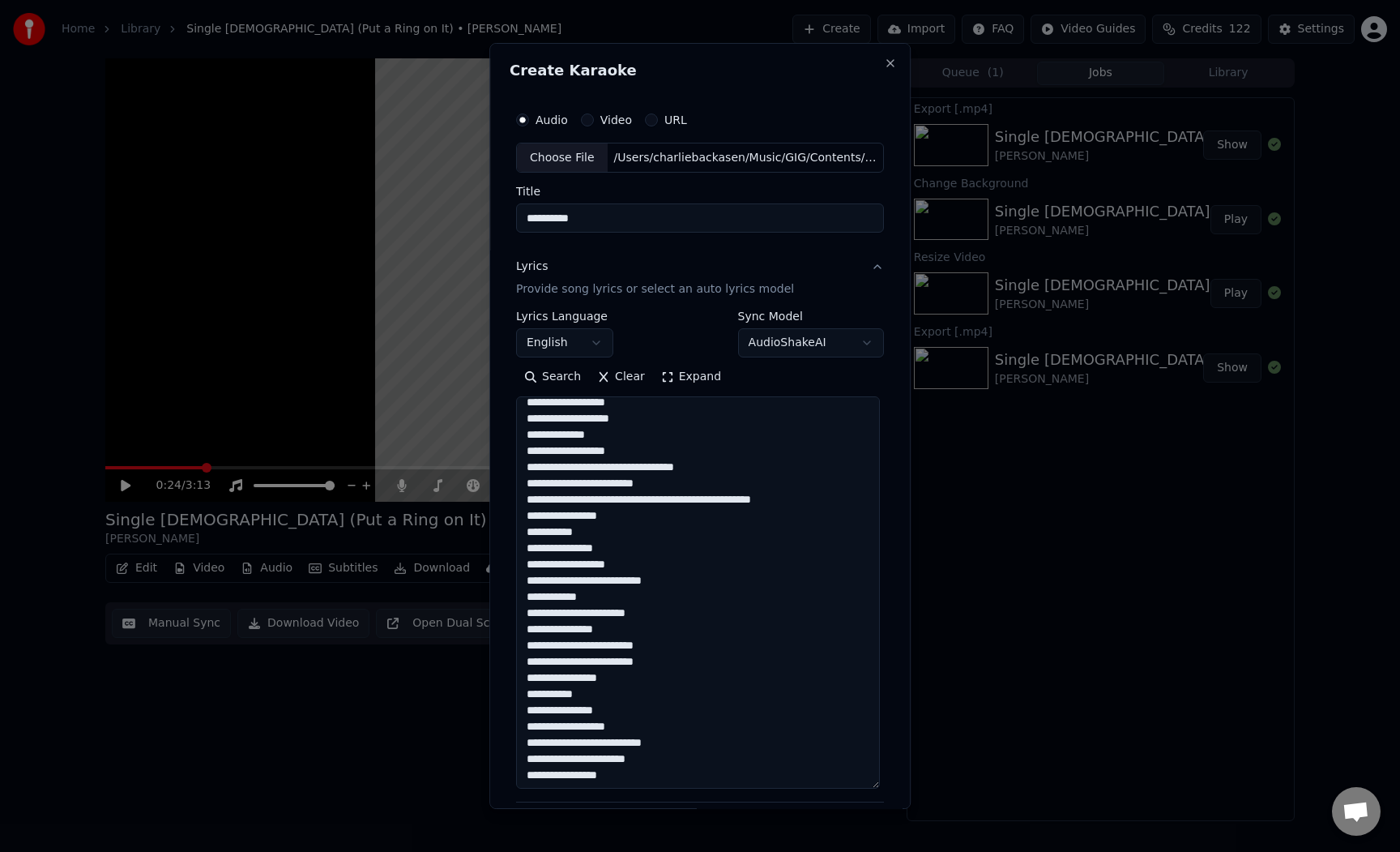
drag, startPoint x: 878, startPoint y: 508, endPoint x: 874, endPoint y: 781, distance: 273.0
click at [874, 789] on textarea at bounding box center [698, 593] width 363 height 392
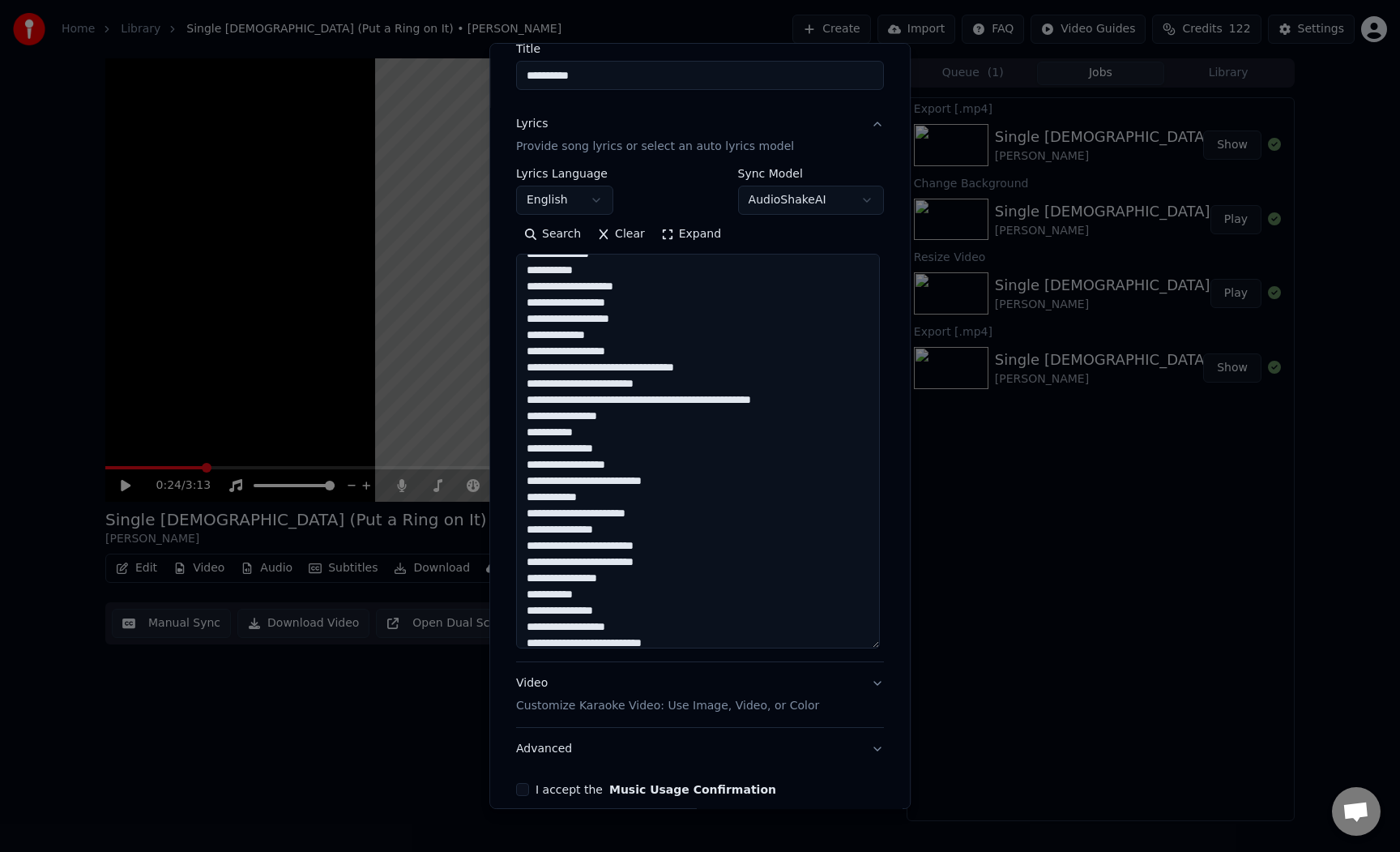
scroll to position [218, 0]
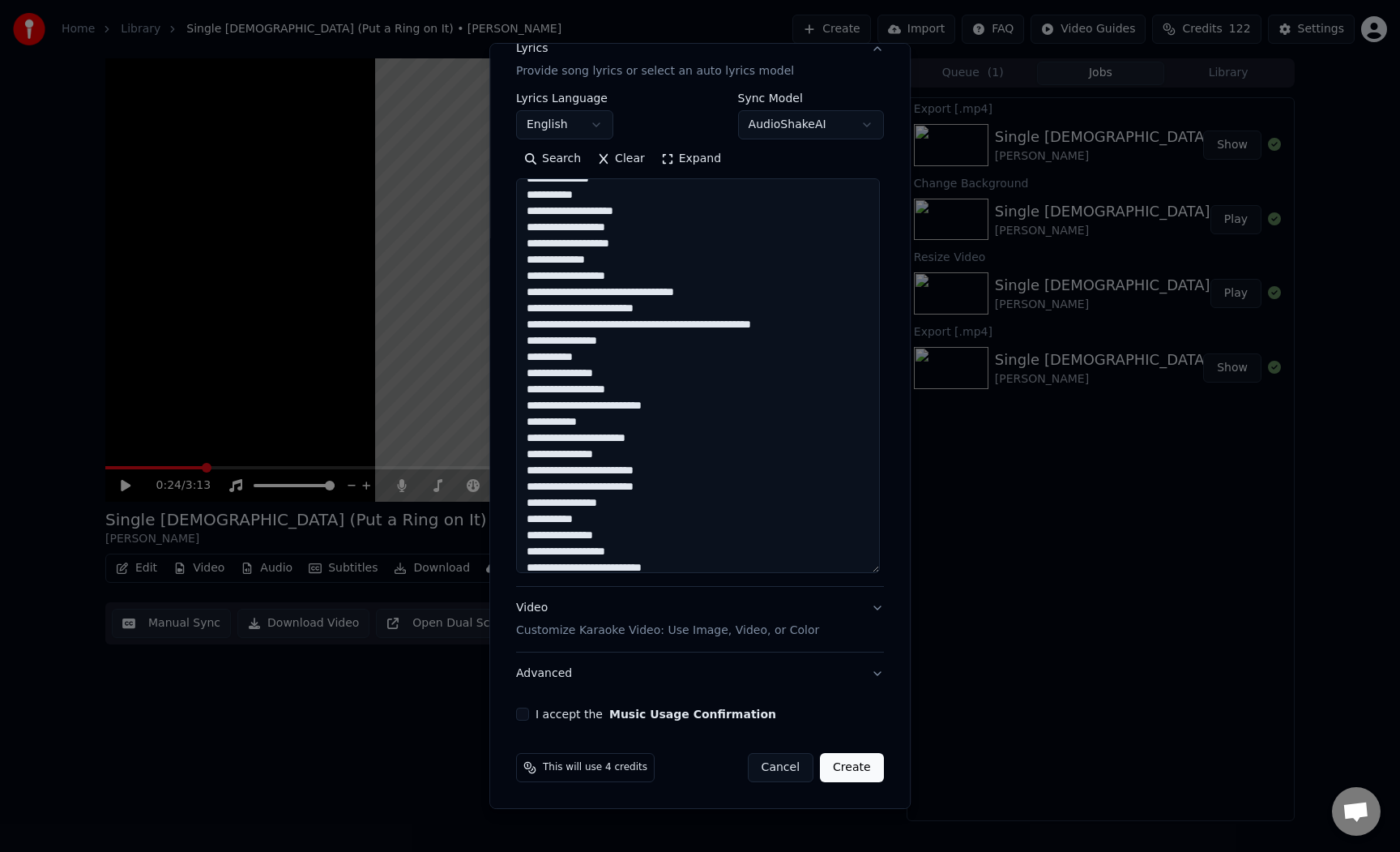
type textarea "**********"
click at [523, 718] on button "I accept the Music Usage Confirmation" at bounding box center [522, 714] width 12 height 13
click at [562, 639] on button "Video Customize Karaoke Video: Use Image, Video, or Color" at bounding box center [700, 619] width 368 height 64
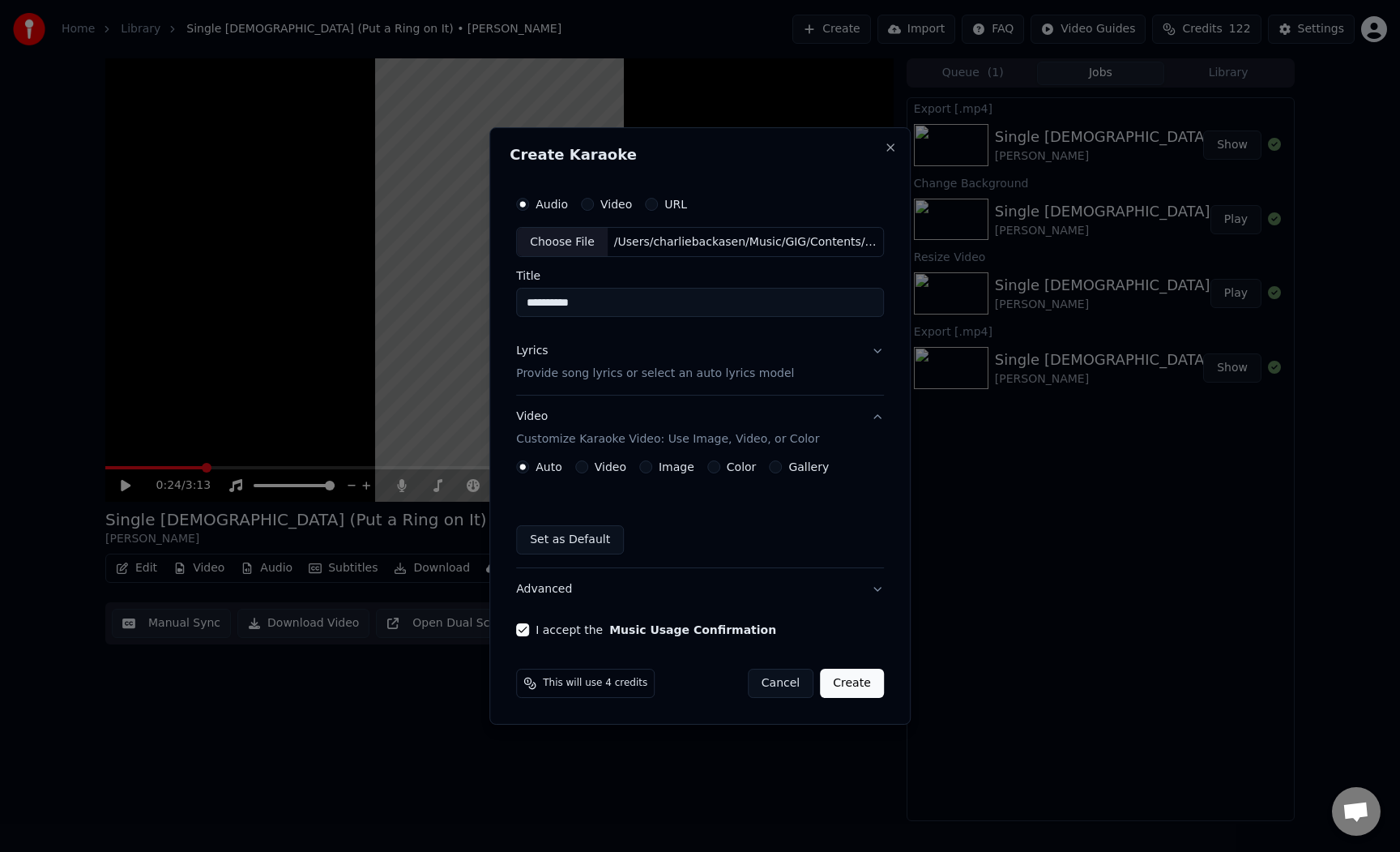
click at [720, 462] on div "Color" at bounding box center [732, 466] width 49 height 13
click at [716, 466] on button "Color" at bounding box center [713, 466] width 12 height 13
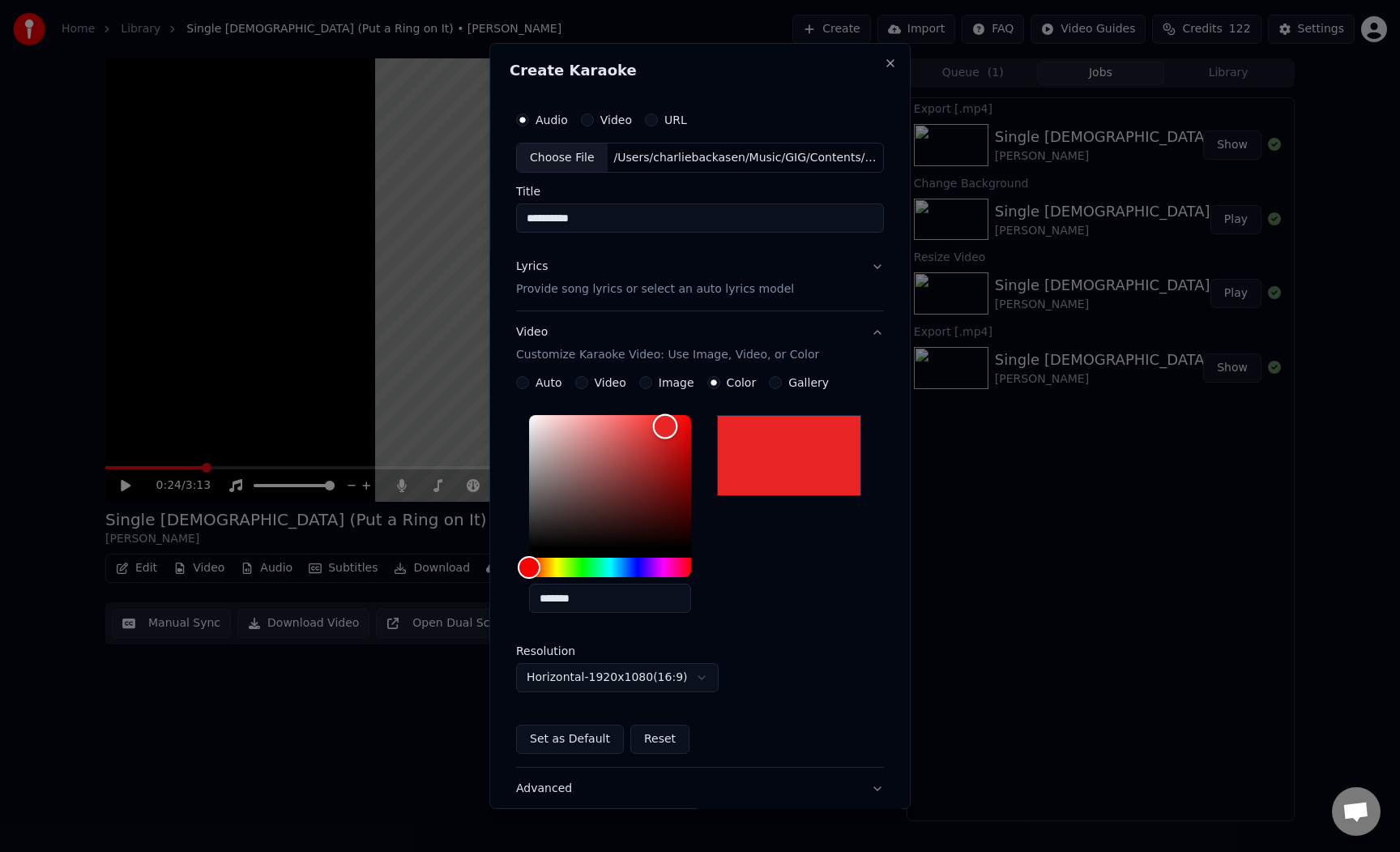
drag, startPoint x: 653, startPoint y: 474, endPoint x: 662, endPoint y: 426, distance: 48.8
click at [662, 426] on div "Color" at bounding box center [610, 482] width 162 height 133
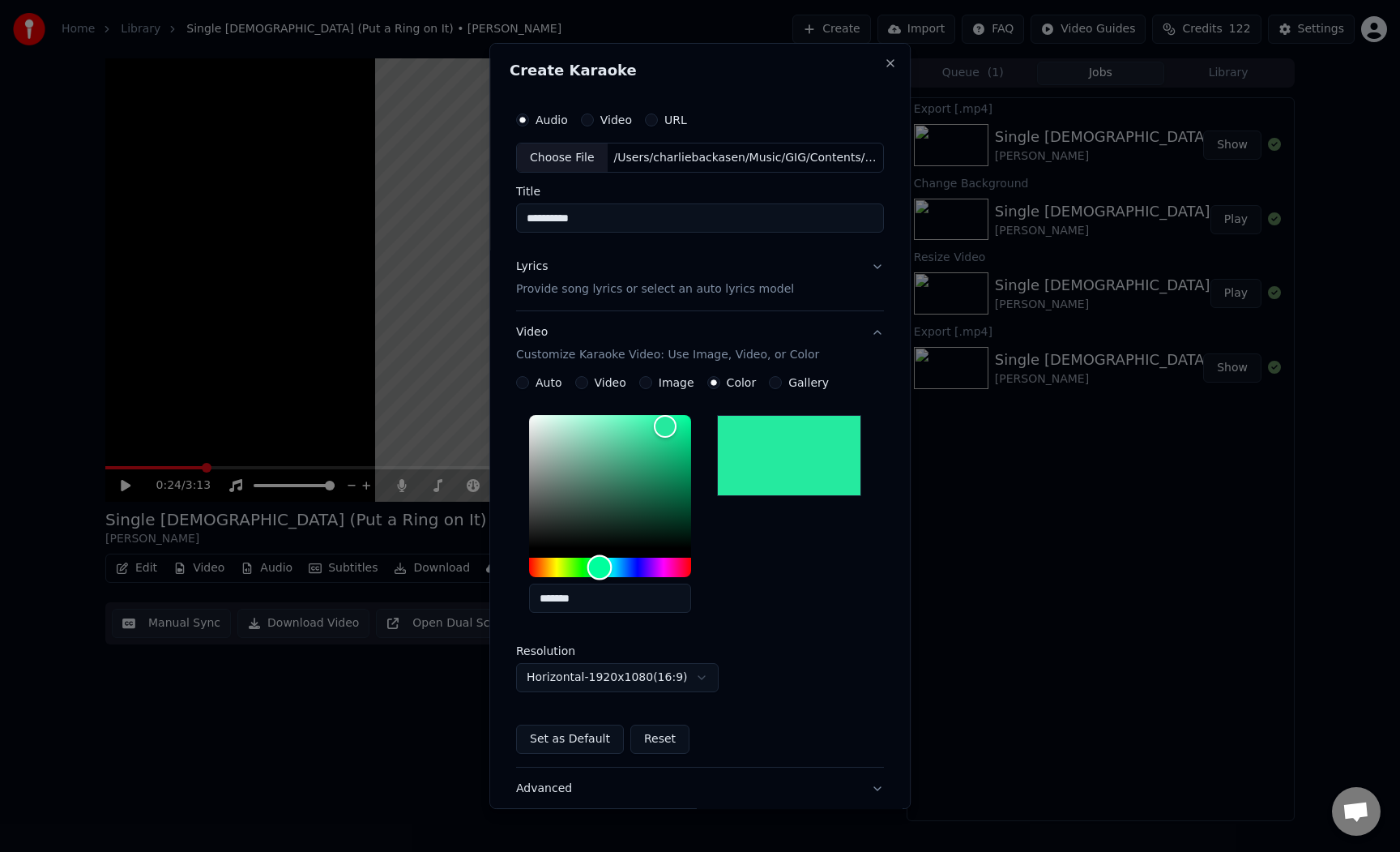
drag, startPoint x: 565, startPoint y: 565, endPoint x: 598, endPoint y: 577, distance: 35.1
click at [598, 577] on div "Hue" at bounding box center [610, 567] width 162 height 19
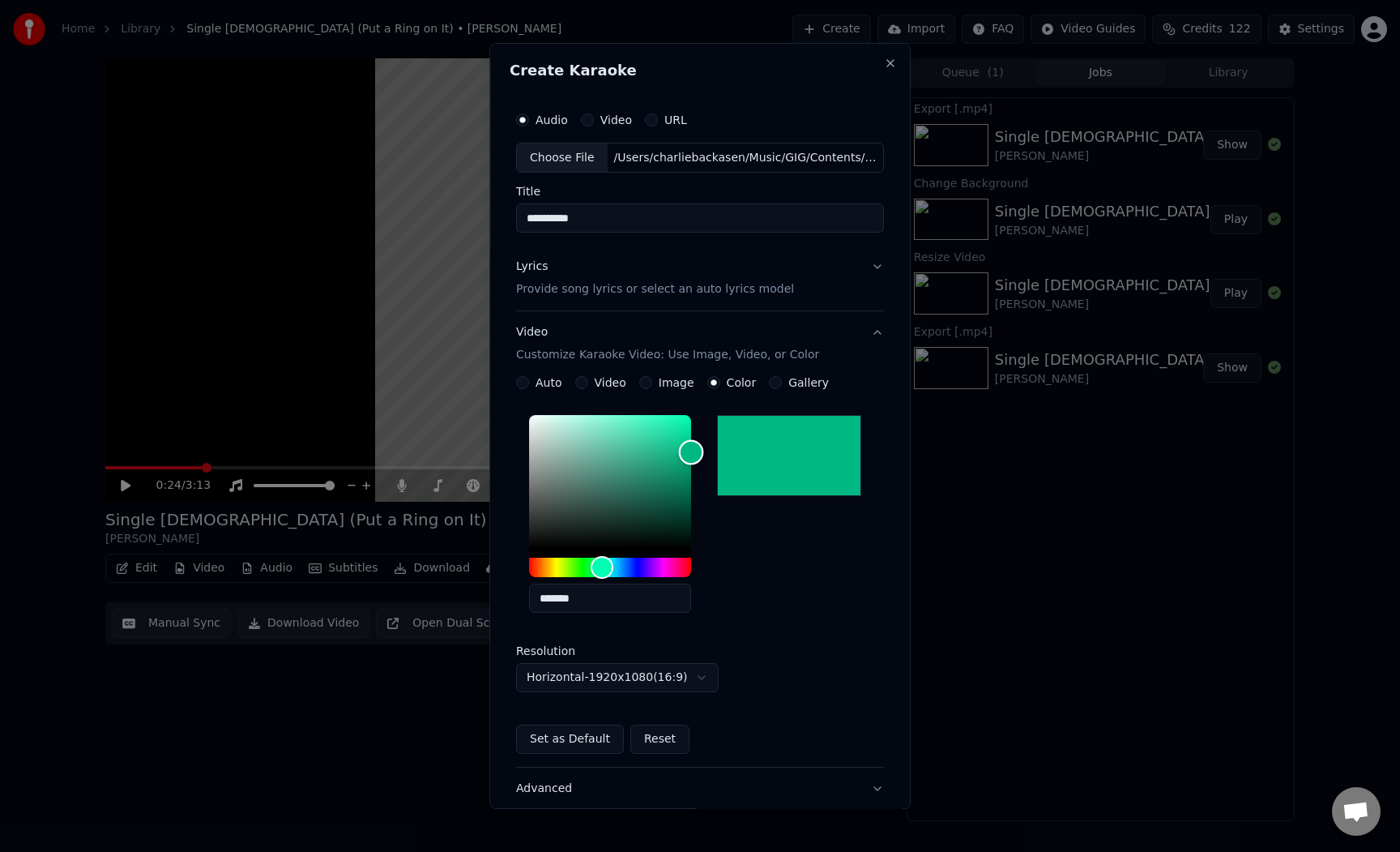
drag, startPoint x: 668, startPoint y: 465, endPoint x: 695, endPoint y: 451, distance: 30.4
click at [691, 451] on div "Color" at bounding box center [610, 482] width 162 height 133
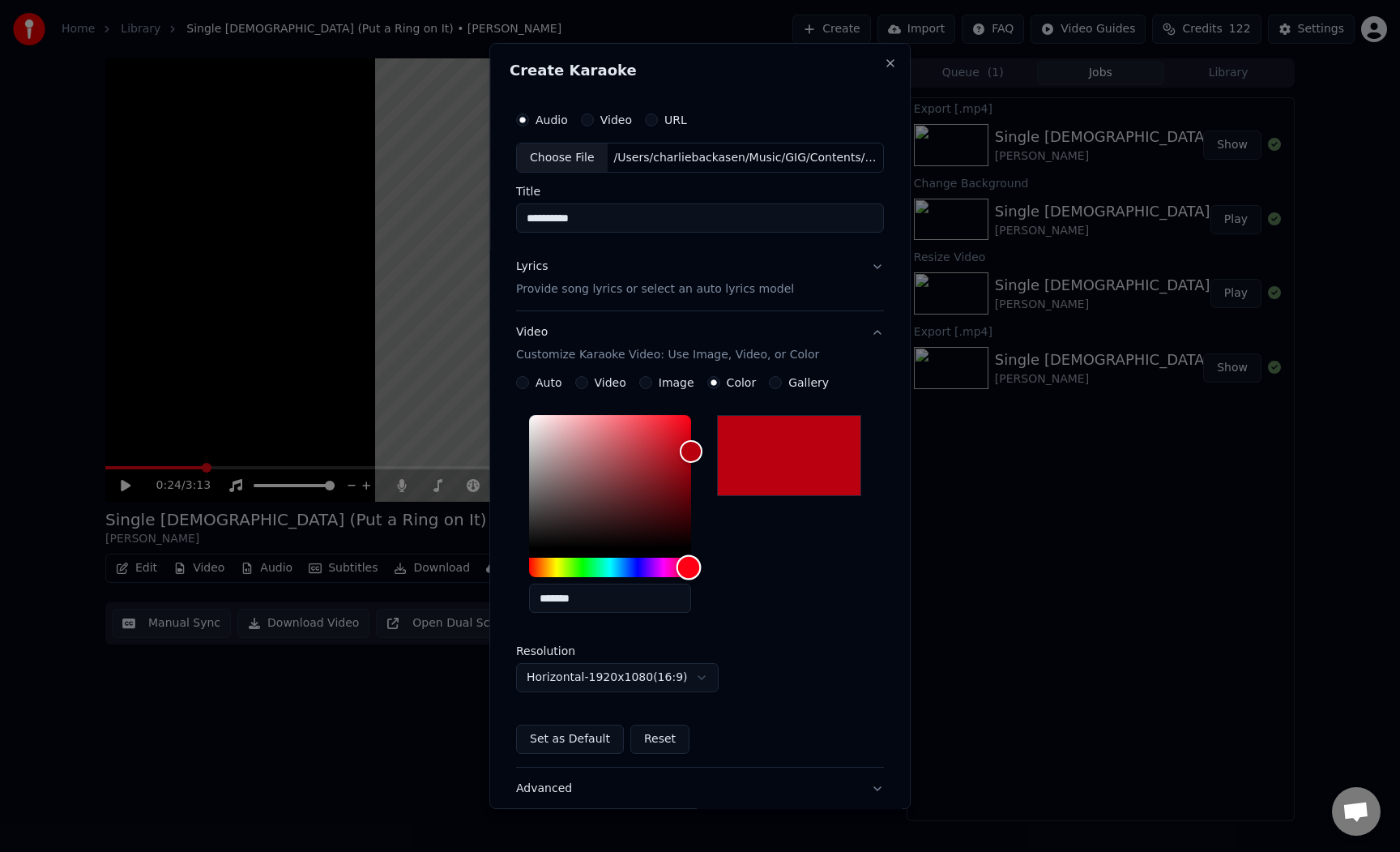
type input "*******"
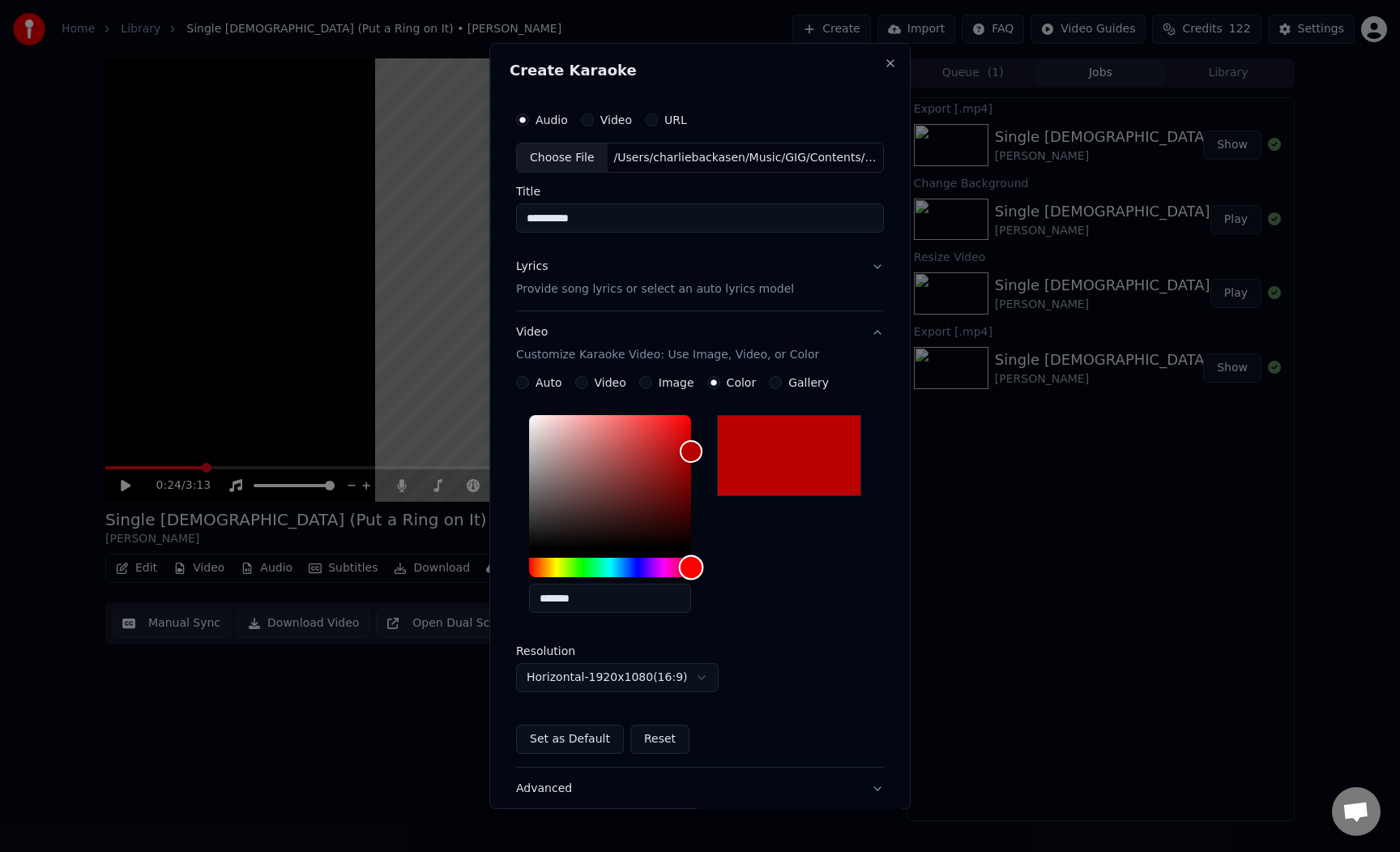
drag, startPoint x: 652, startPoint y: 564, endPoint x: 703, endPoint y: 566, distance: 51.0
click at [703, 566] on div "*******" at bounding box center [623, 517] width 188 height 217
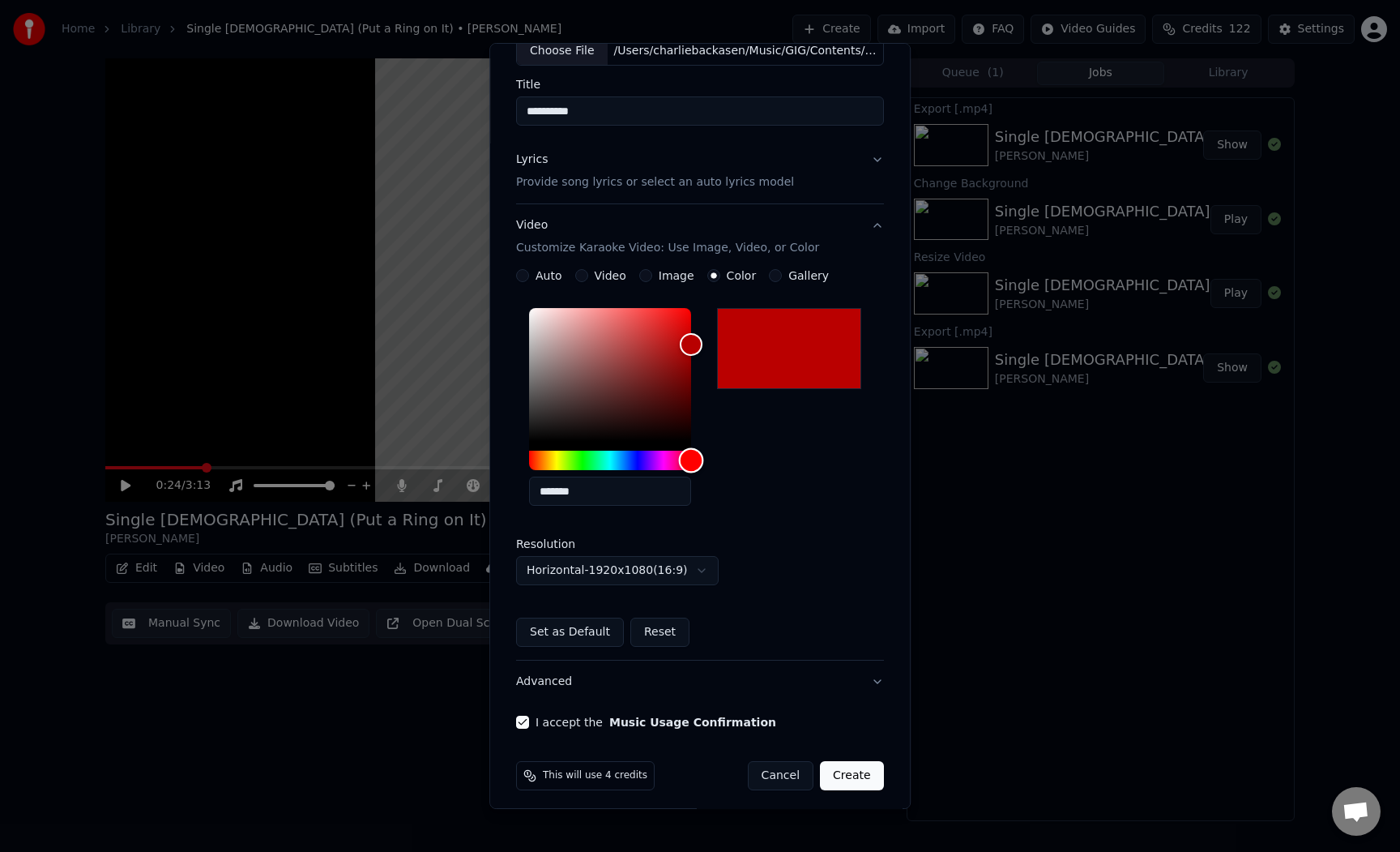
scroll to position [115, 0]
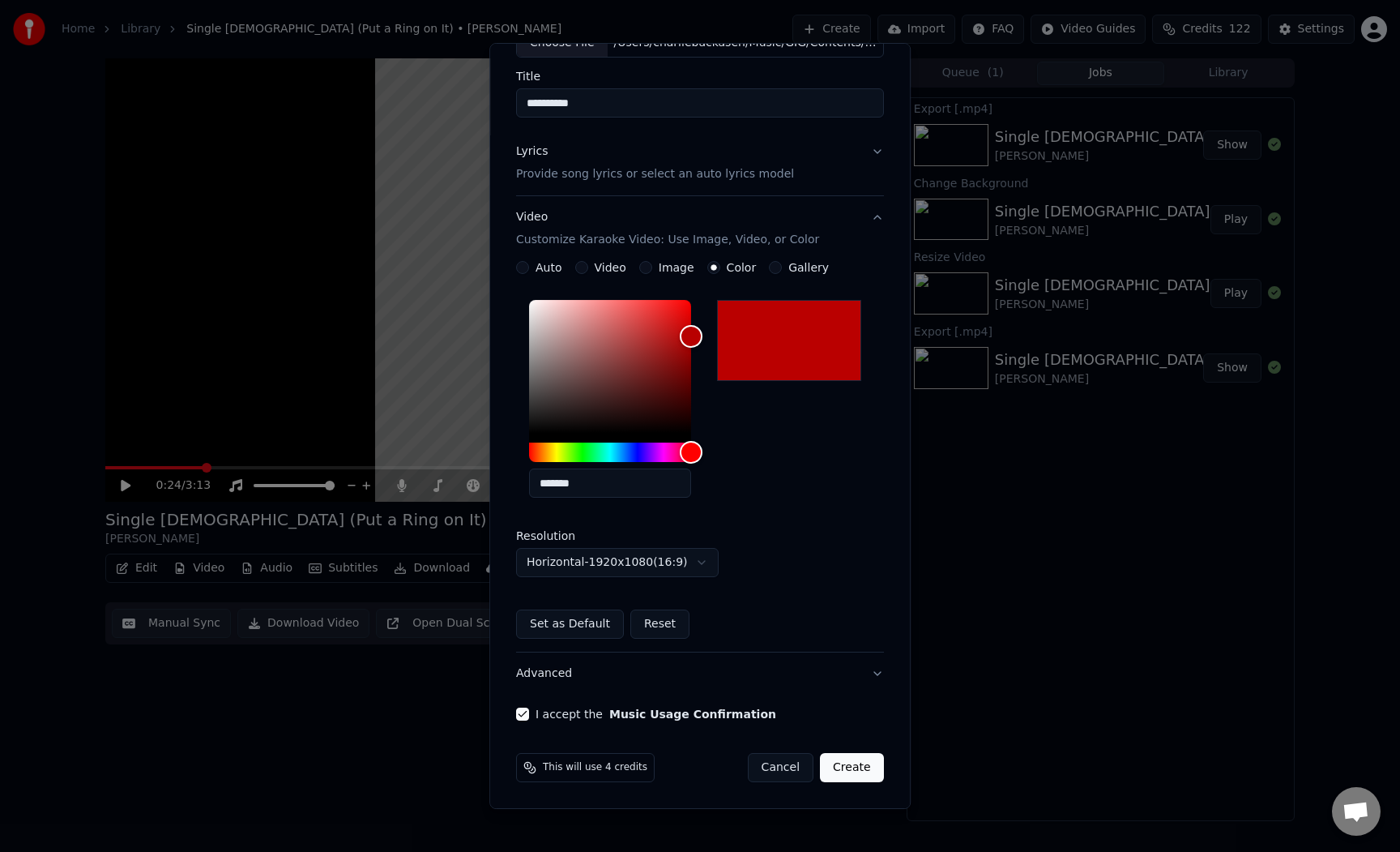
click at [843, 767] on button "Create" at bounding box center [852, 767] width 64 height 29
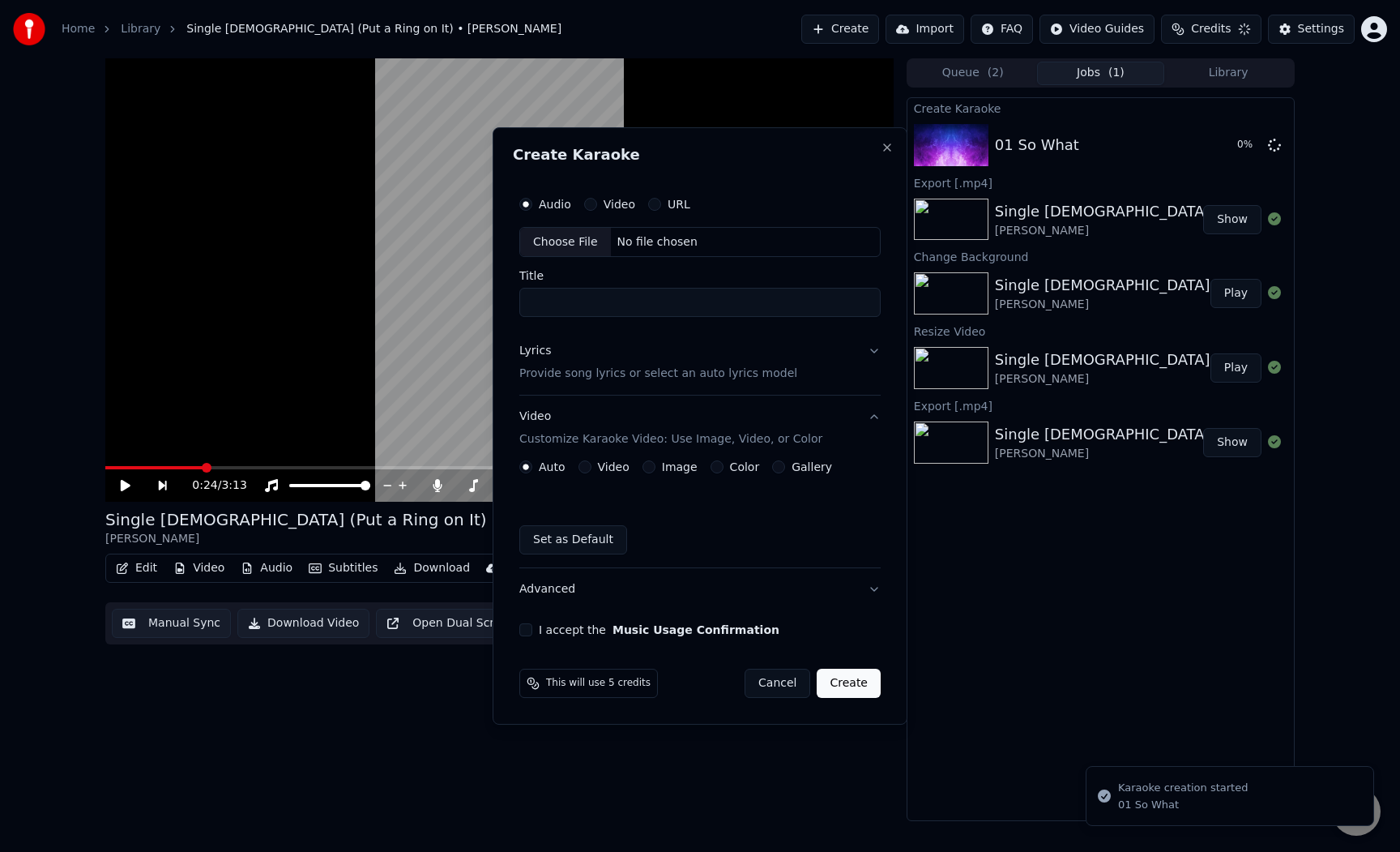
scroll to position [0, 0]
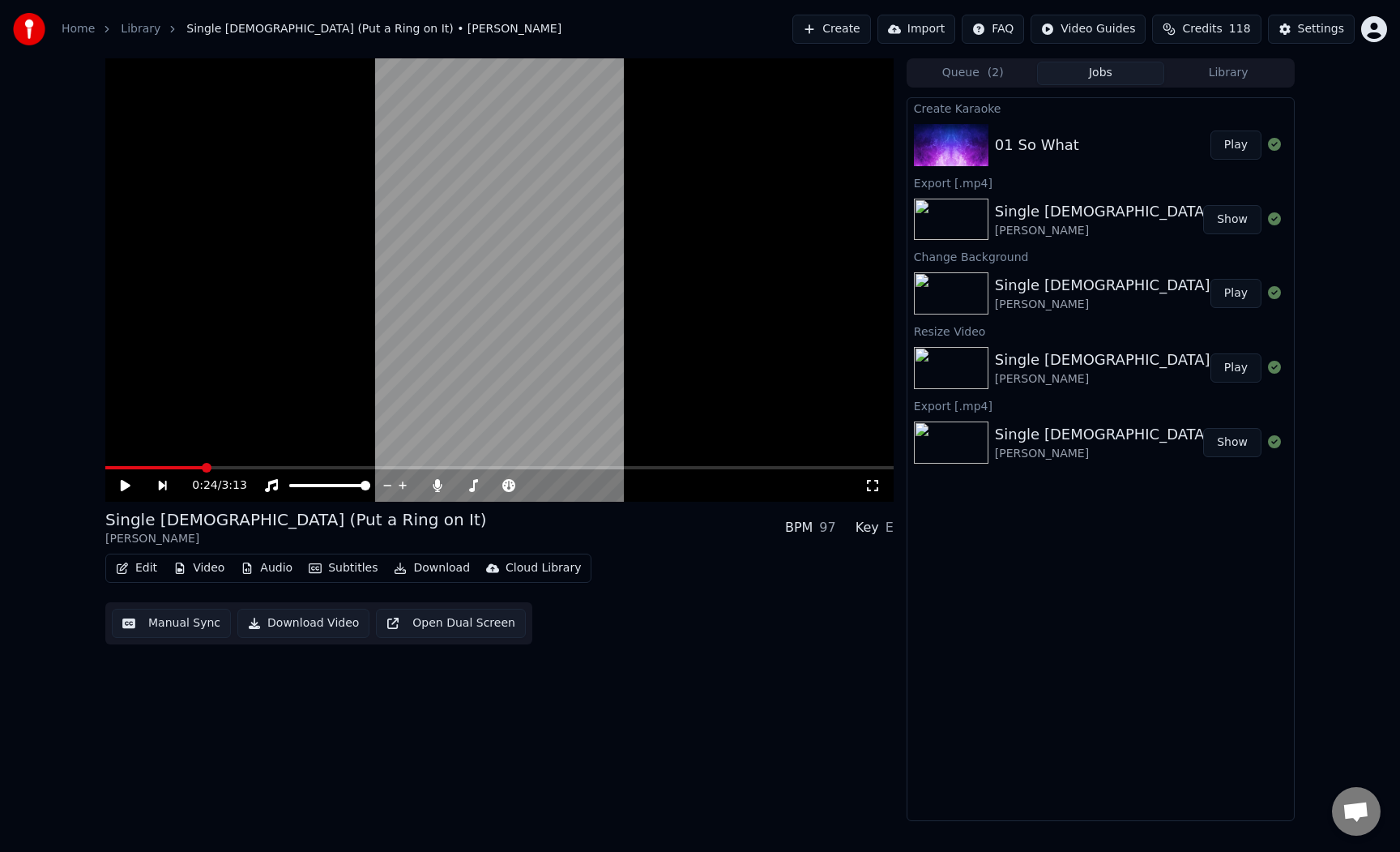
click at [1248, 149] on button "Play" at bounding box center [1236, 145] width 51 height 29
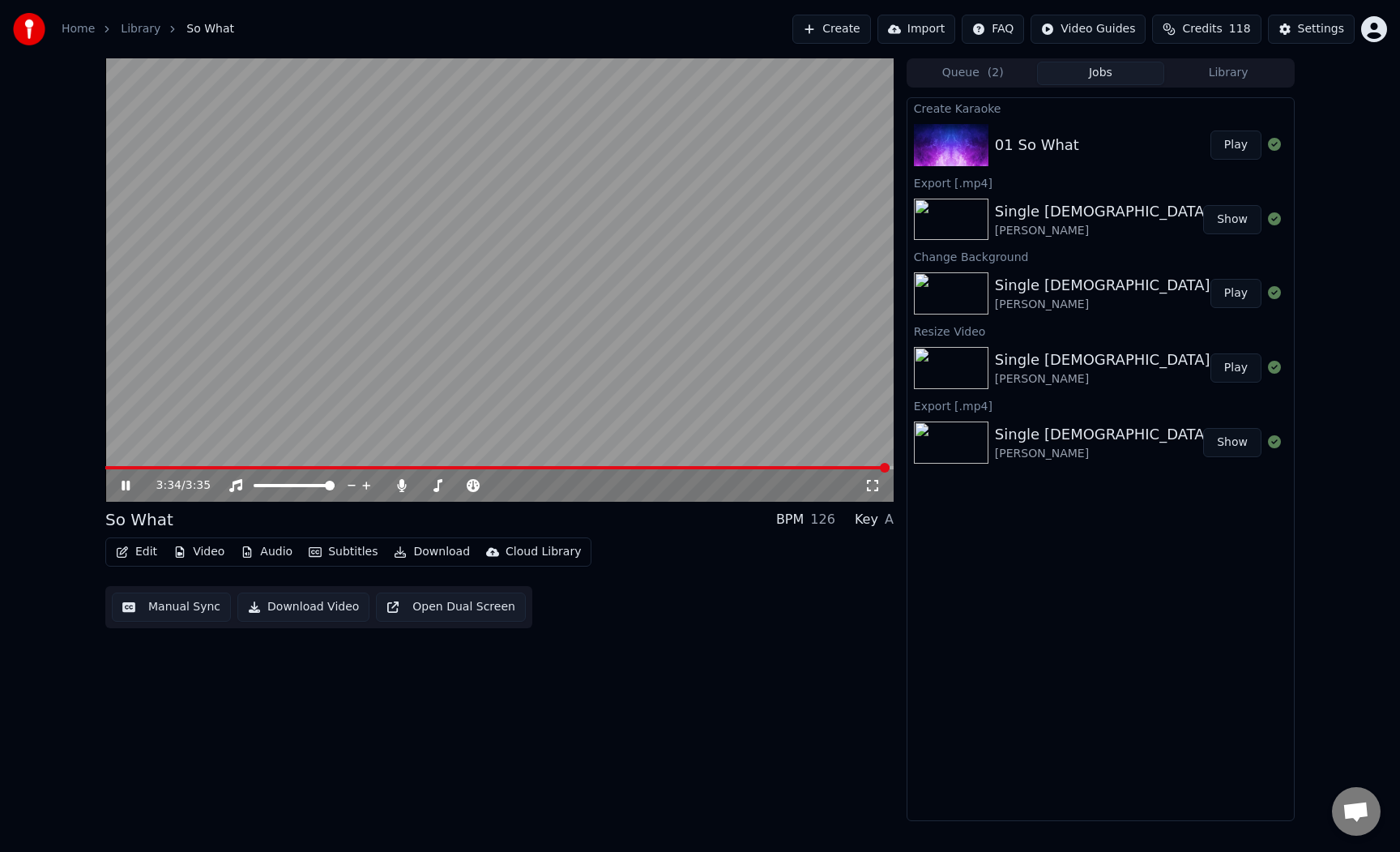
click at [111, 488] on div "3:34 / 3:35" at bounding box center [500, 486] width 788 height 33
click at [116, 486] on div "3:34 / 3:35" at bounding box center [499, 485] width 776 height 16
click at [123, 486] on icon at bounding box center [125, 486] width 8 height 10
click at [317, 605] on button "Download Video" at bounding box center [303, 607] width 132 height 29
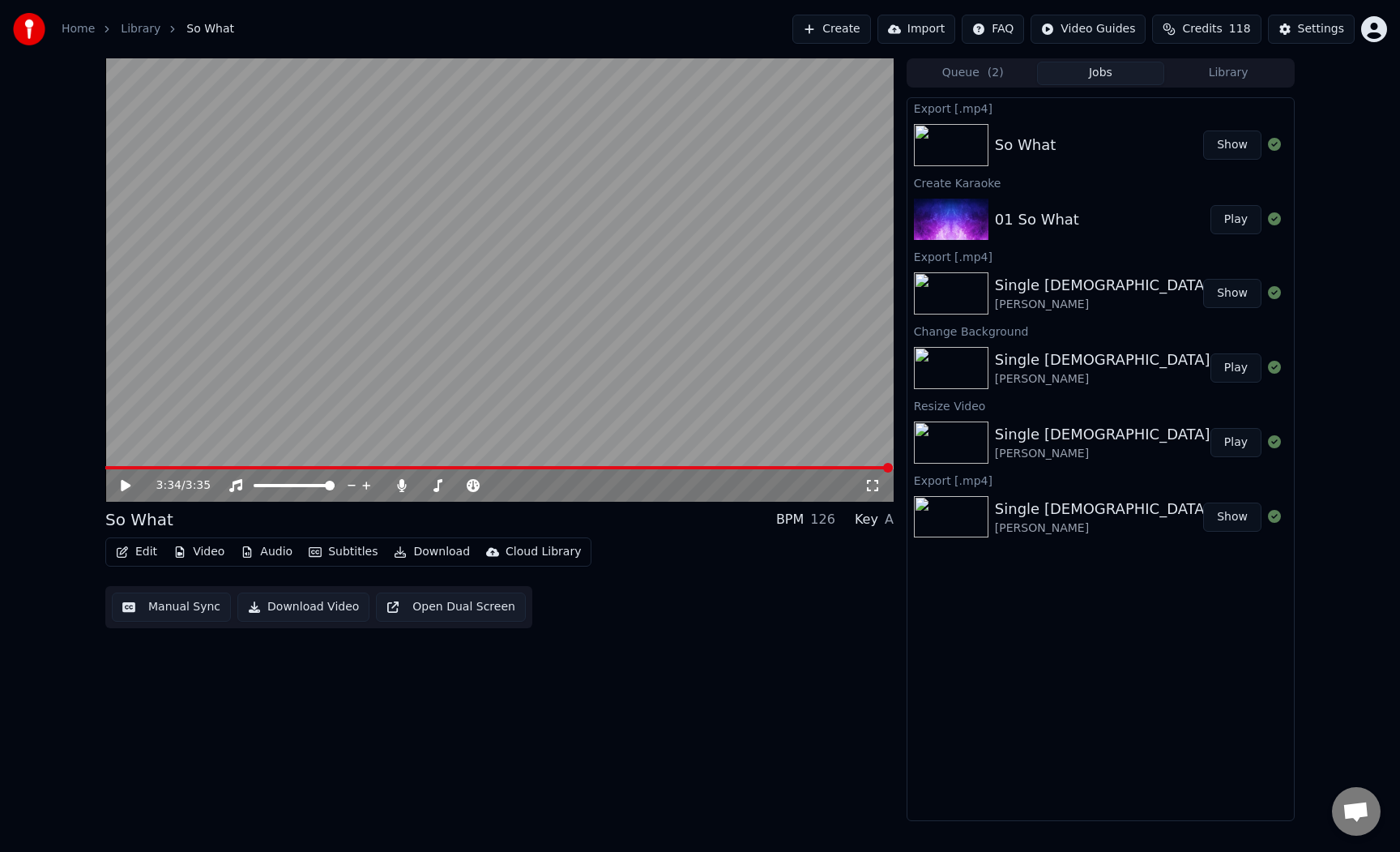
click at [1225, 146] on button "Show" at bounding box center [1233, 145] width 59 height 29
click at [204, 551] on button "Video" at bounding box center [199, 552] width 64 height 23
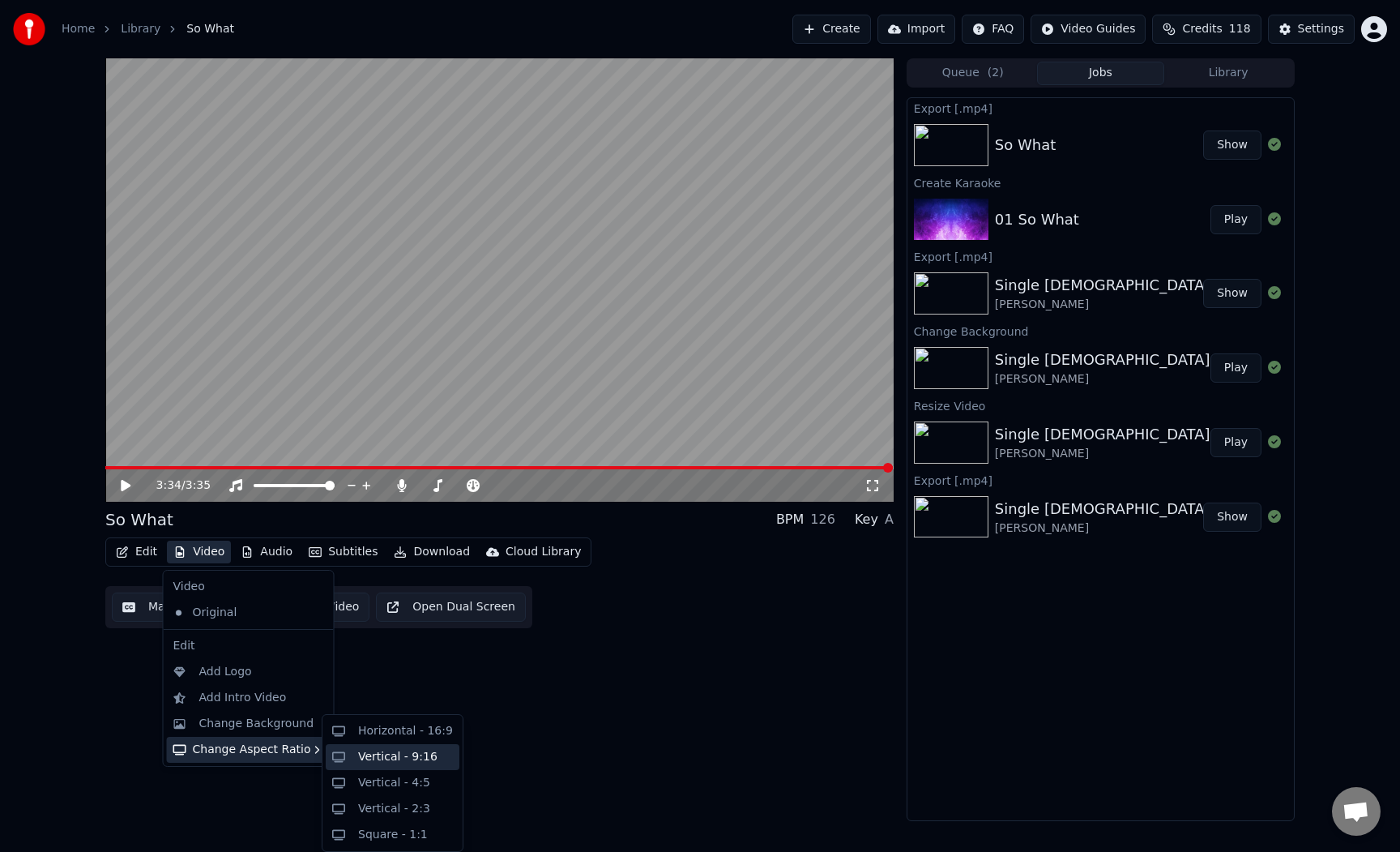
click at [407, 759] on div "Vertical - 9:16" at bounding box center [398, 757] width 80 height 16
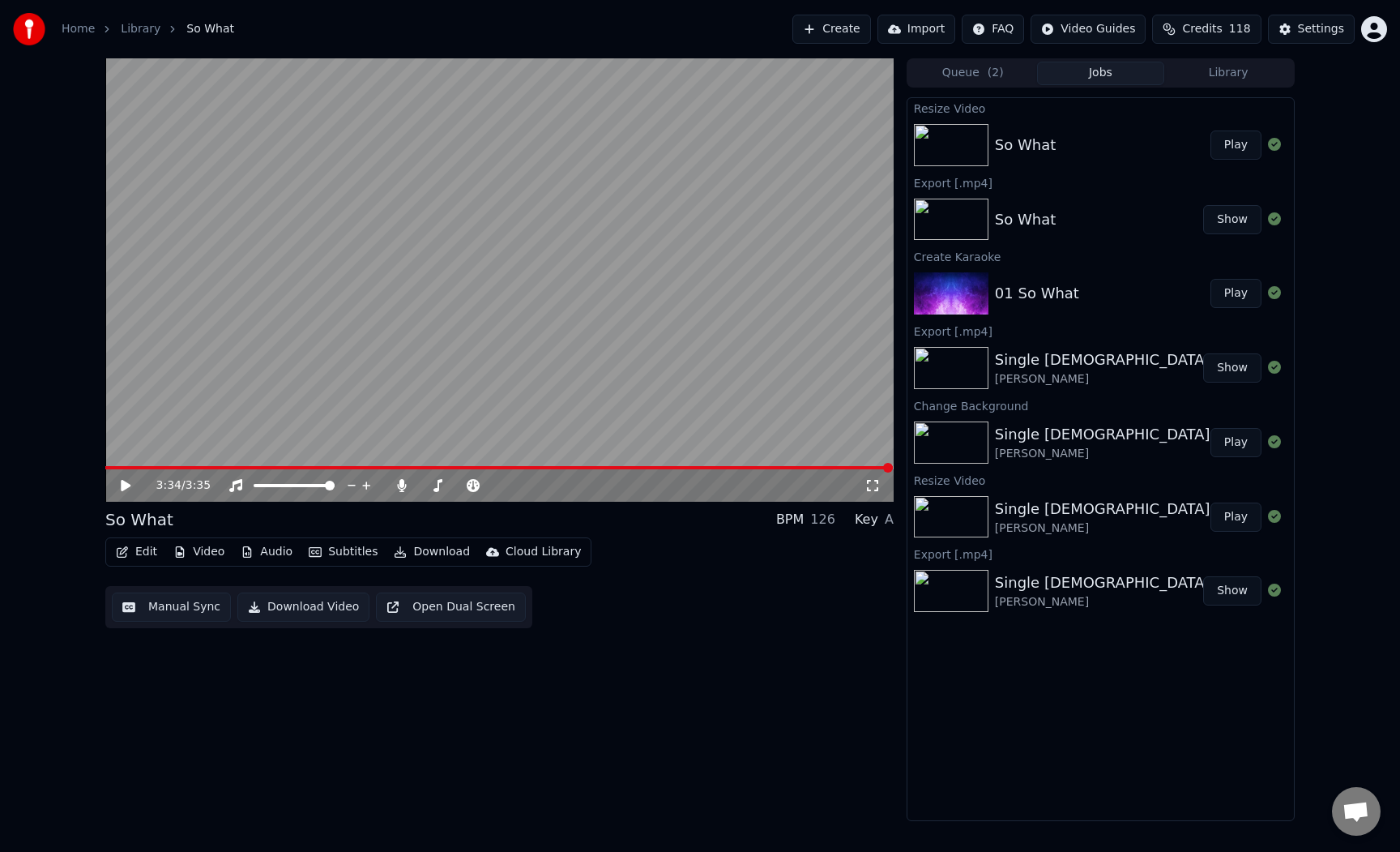
click at [1247, 146] on button "Play" at bounding box center [1236, 145] width 51 height 29
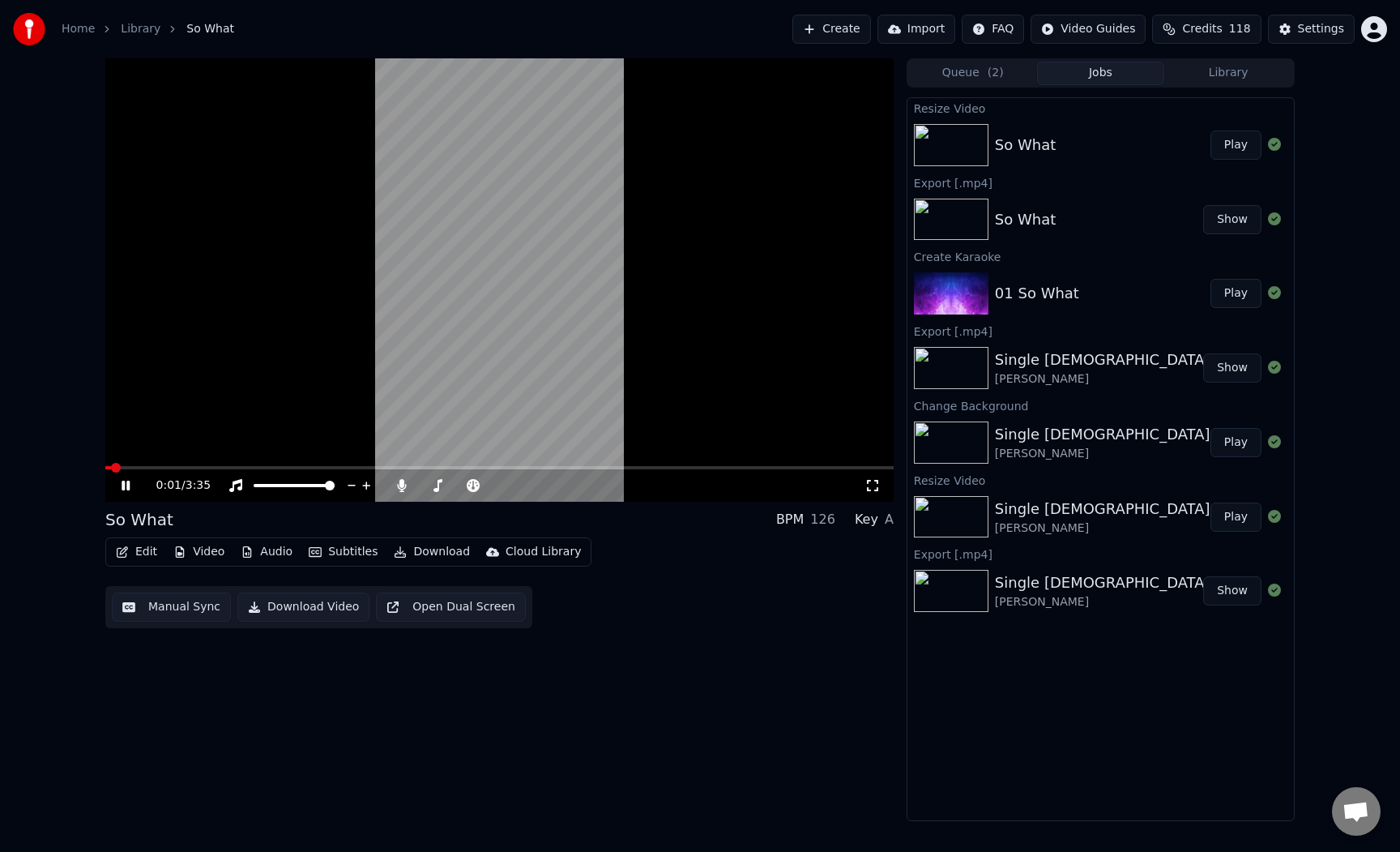
click at [120, 481] on icon at bounding box center [138, 485] width 38 height 13
click at [204, 556] on button "Video" at bounding box center [199, 552] width 64 height 23
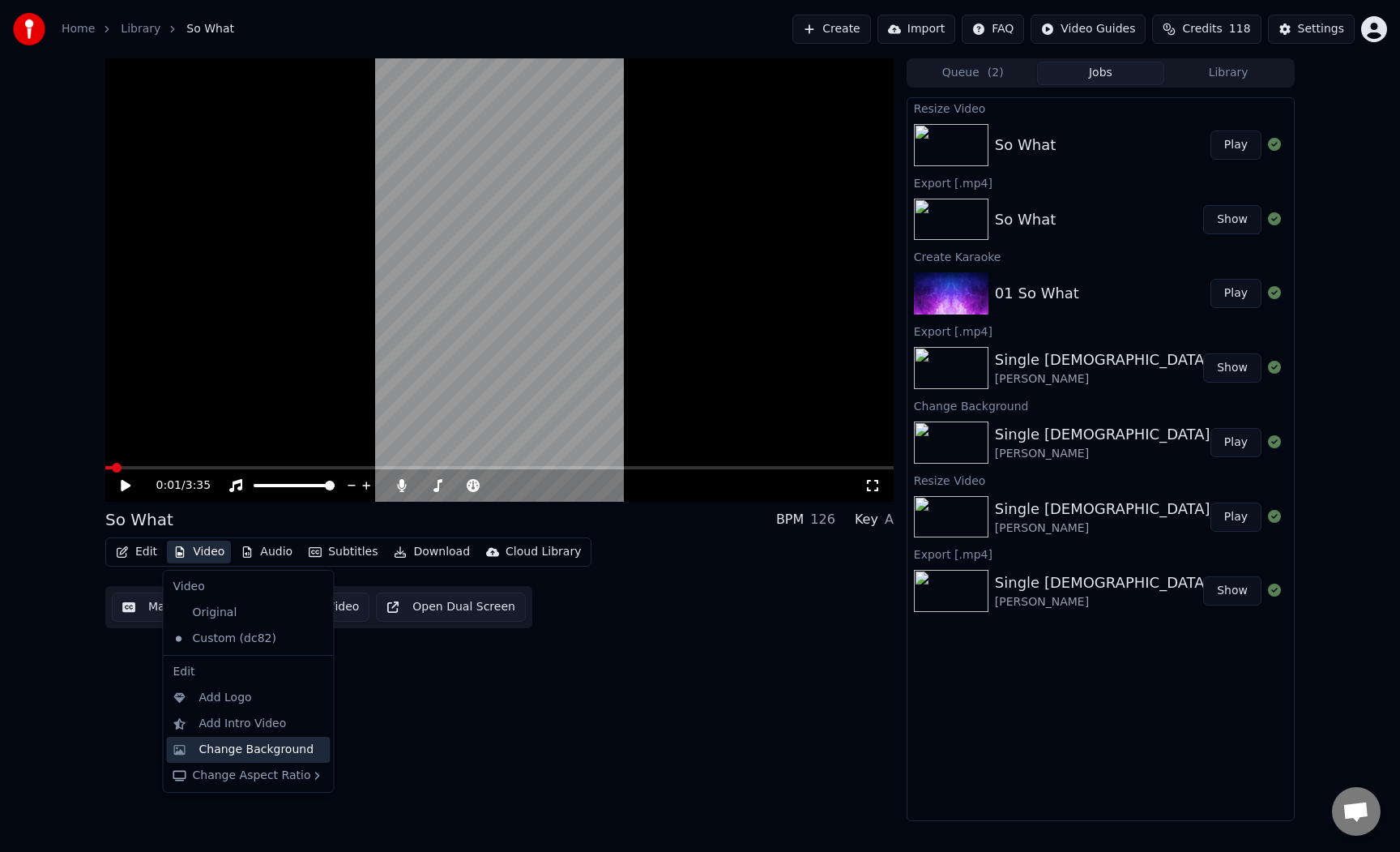
click at [265, 753] on div "Change Background" at bounding box center [257, 749] width 115 height 16
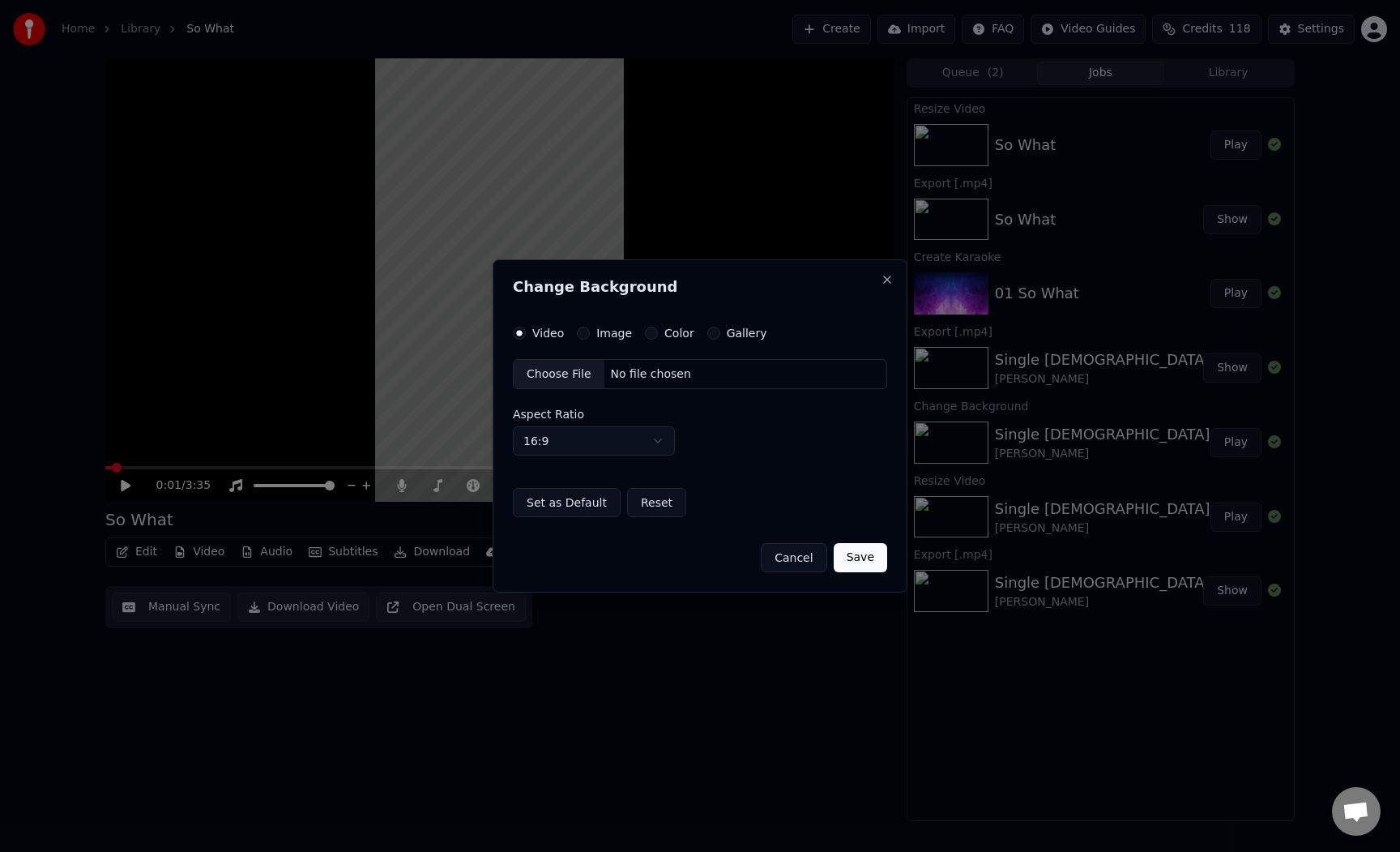
click at [671, 328] on label "Color" at bounding box center [679, 334] width 30 height 12
click at [658, 327] on button "Color" at bounding box center [651, 333] width 12 height 13
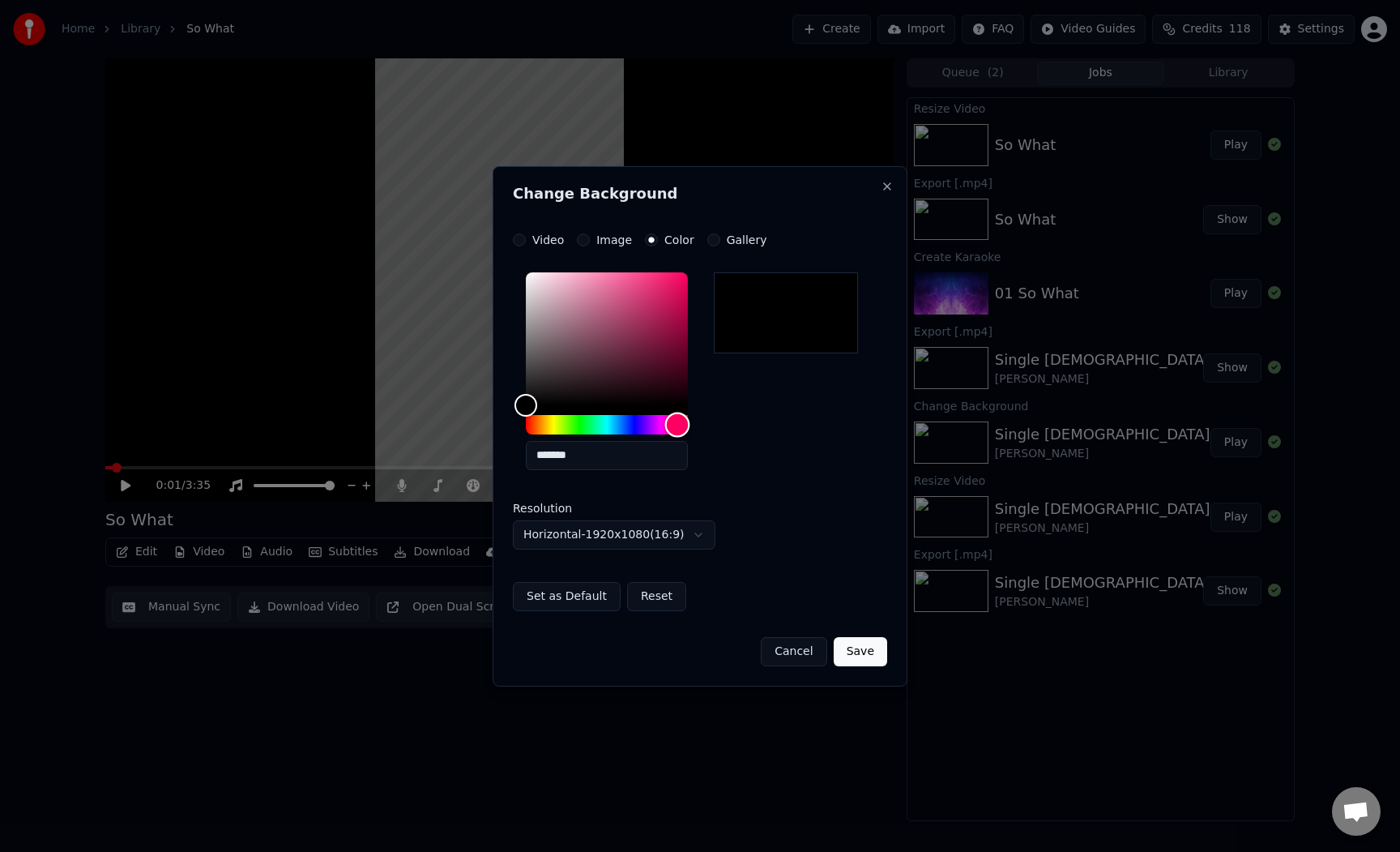
click at [678, 425] on div "Hue" at bounding box center [607, 425] width 162 height 19
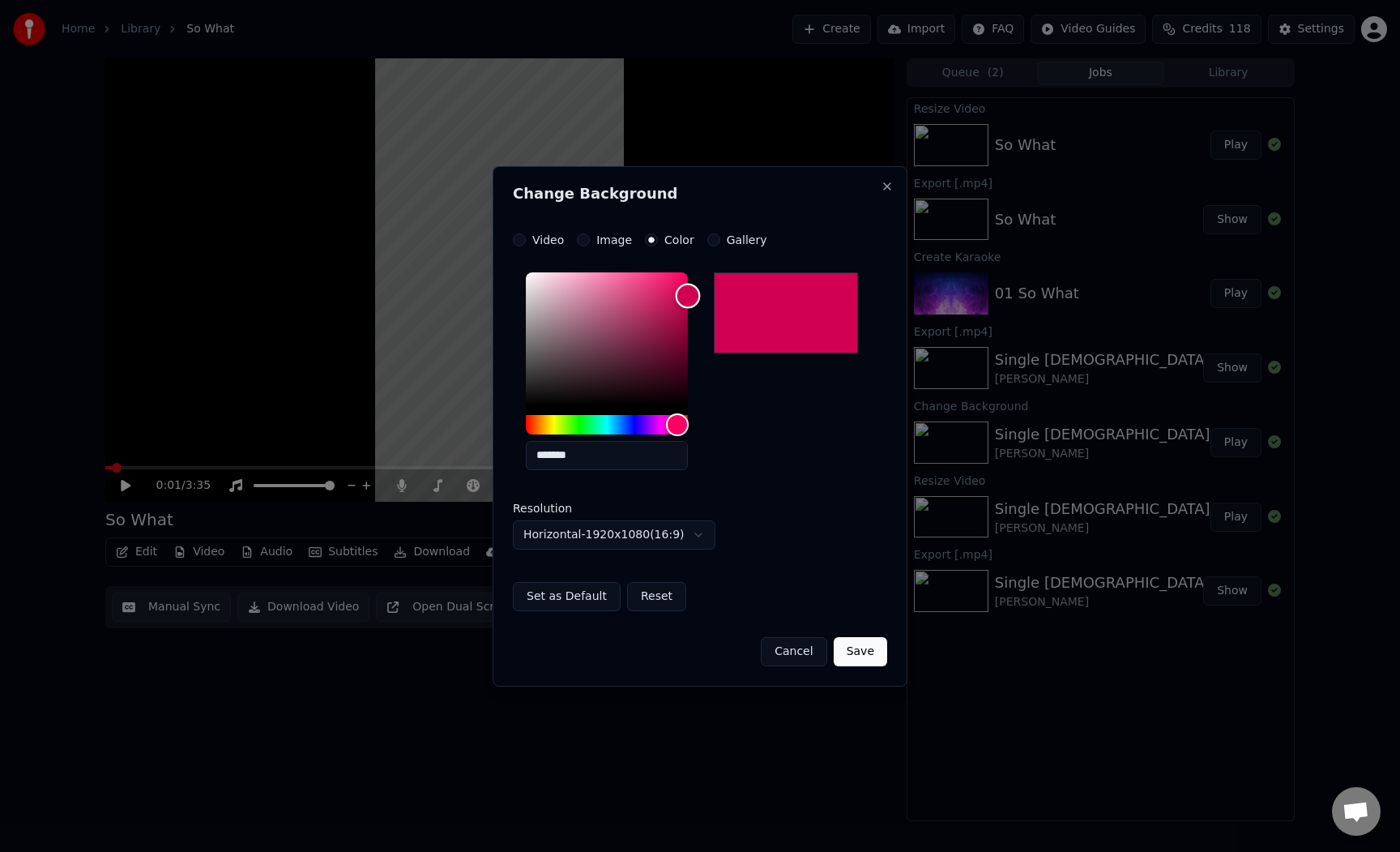
drag, startPoint x: 673, startPoint y: 366, endPoint x: 703, endPoint y: 283, distance: 88.3
click at [703, 283] on div "*******" at bounding box center [620, 374] width 188 height 217
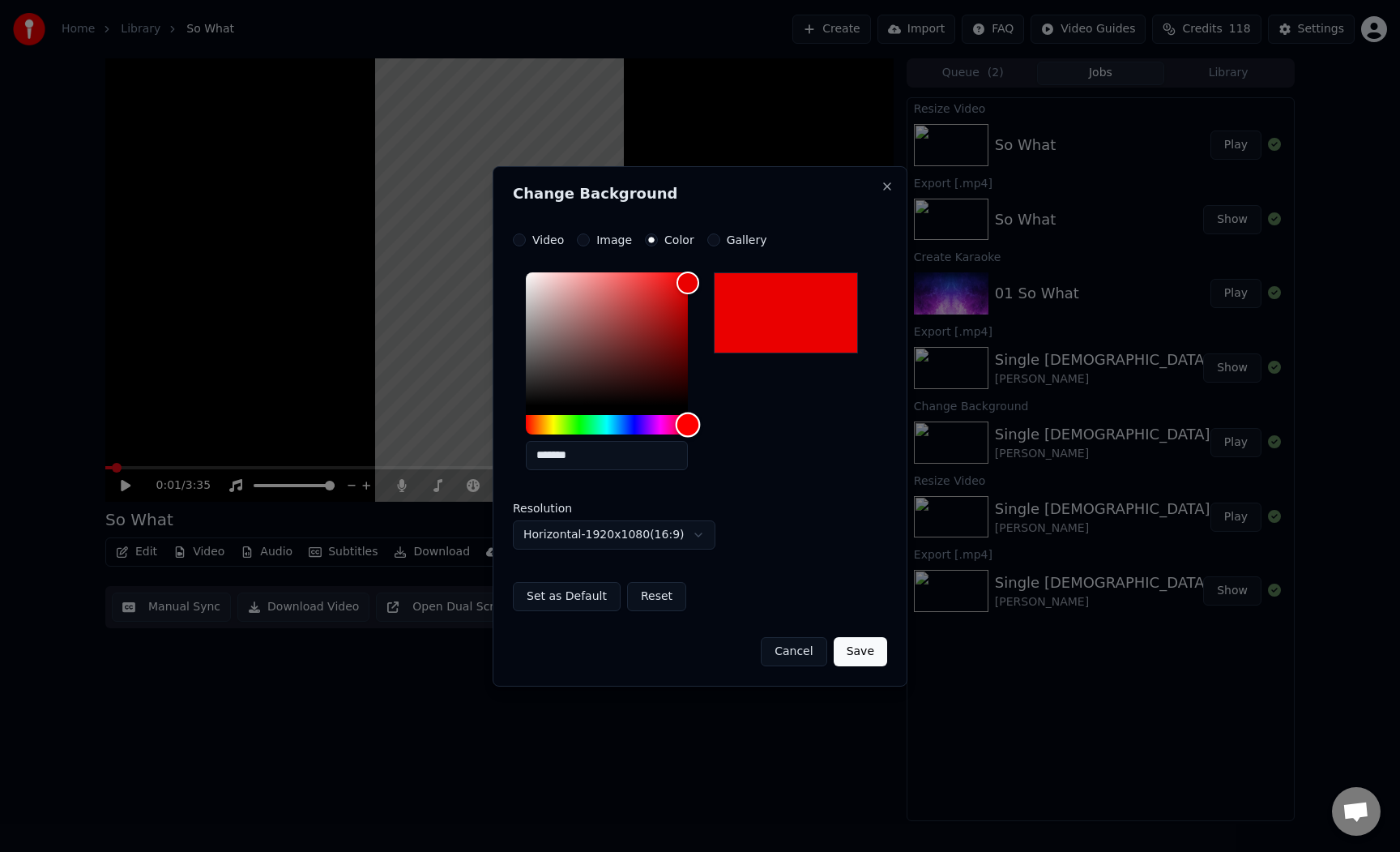
drag, startPoint x: 680, startPoint y: 425, endPoint x: 741, endPoint y: 374, distance: 79.5
click at [728, 415] on div "*******" at bounding box center [700, 374] width 374 height 217
drag, startPoint x: 676, startPoint y: 299, endPoint x: 703, endPoint y: 307, distance: 28.2
click at [703, 307] on div "*******" at bounding box center [620, 374] width 188 height 217
type input "*******"
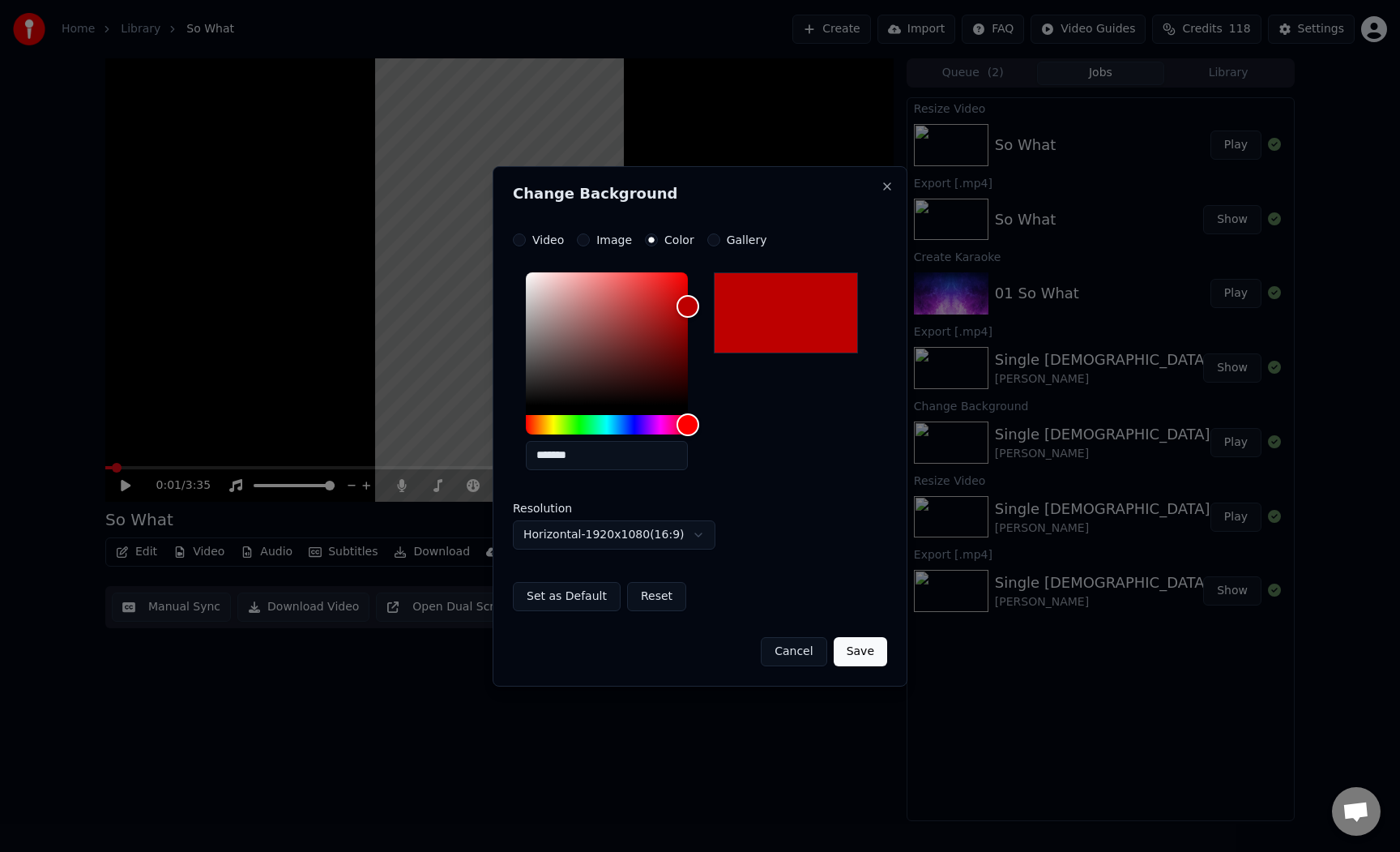
click at [613, 523] on body "**********" at bounding box center [700, 426] width 1400 height 852
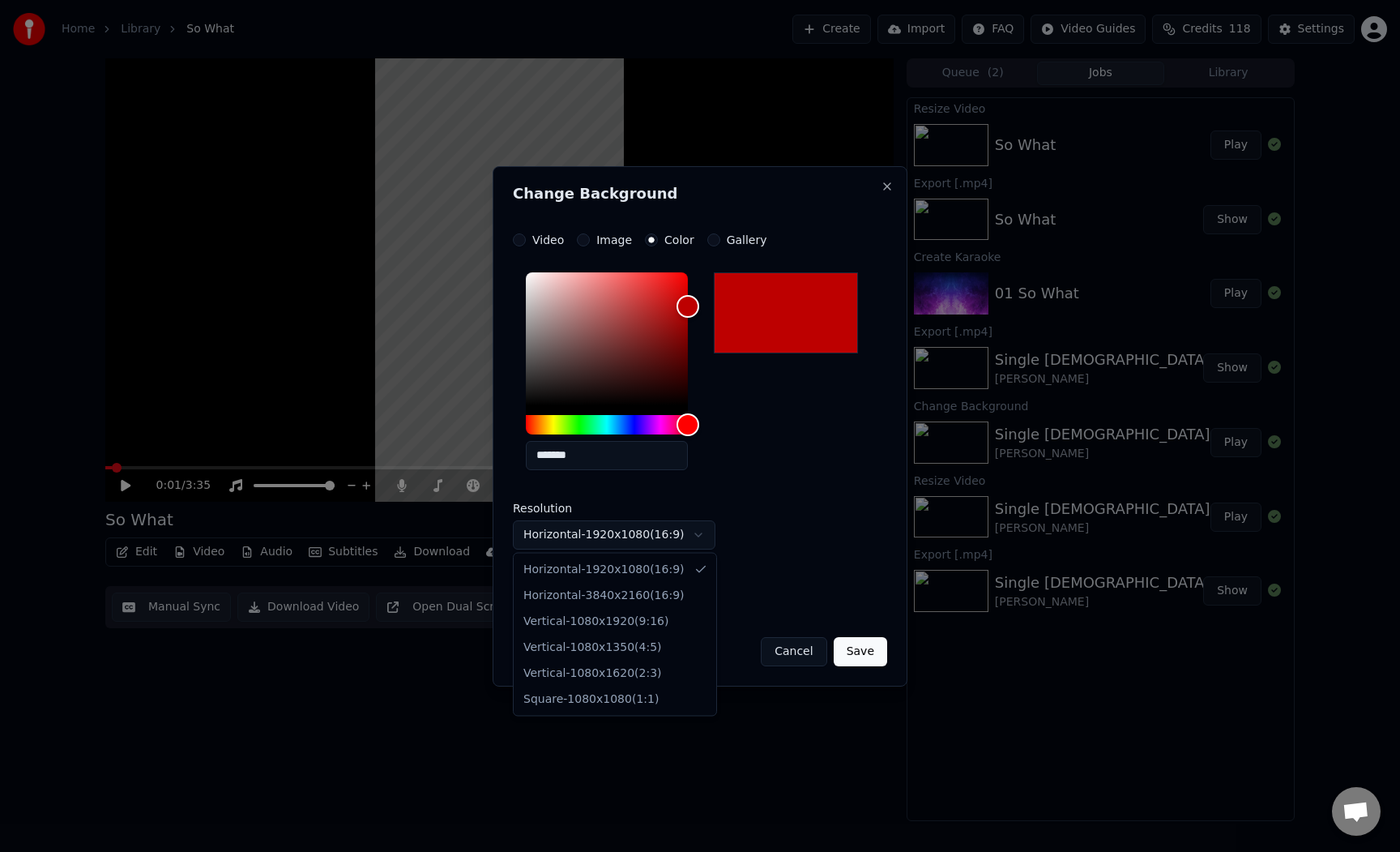
select select "*********"
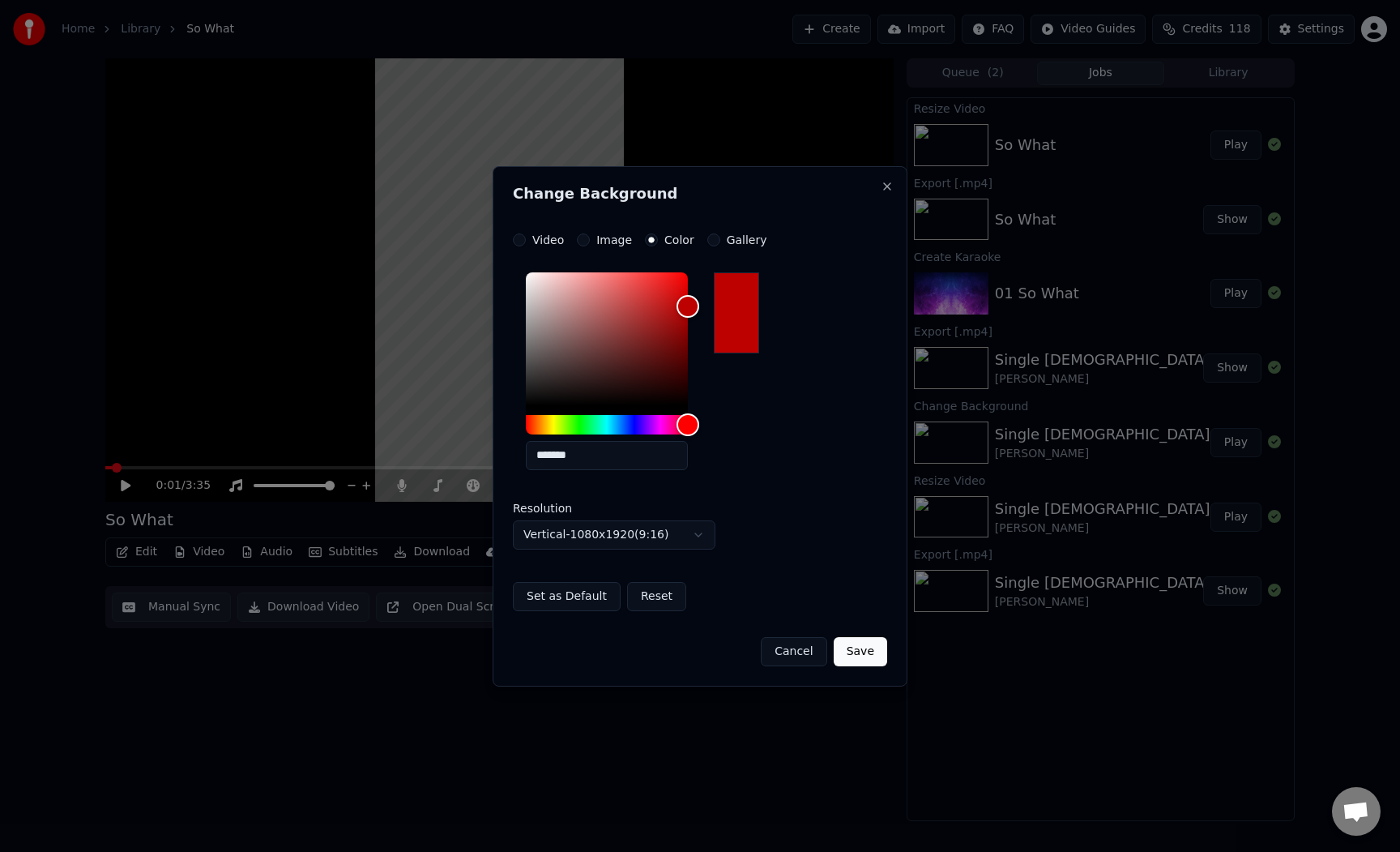
click at [851, 642] on button "Save" at bounding box center [861, 651] width 54 height 29
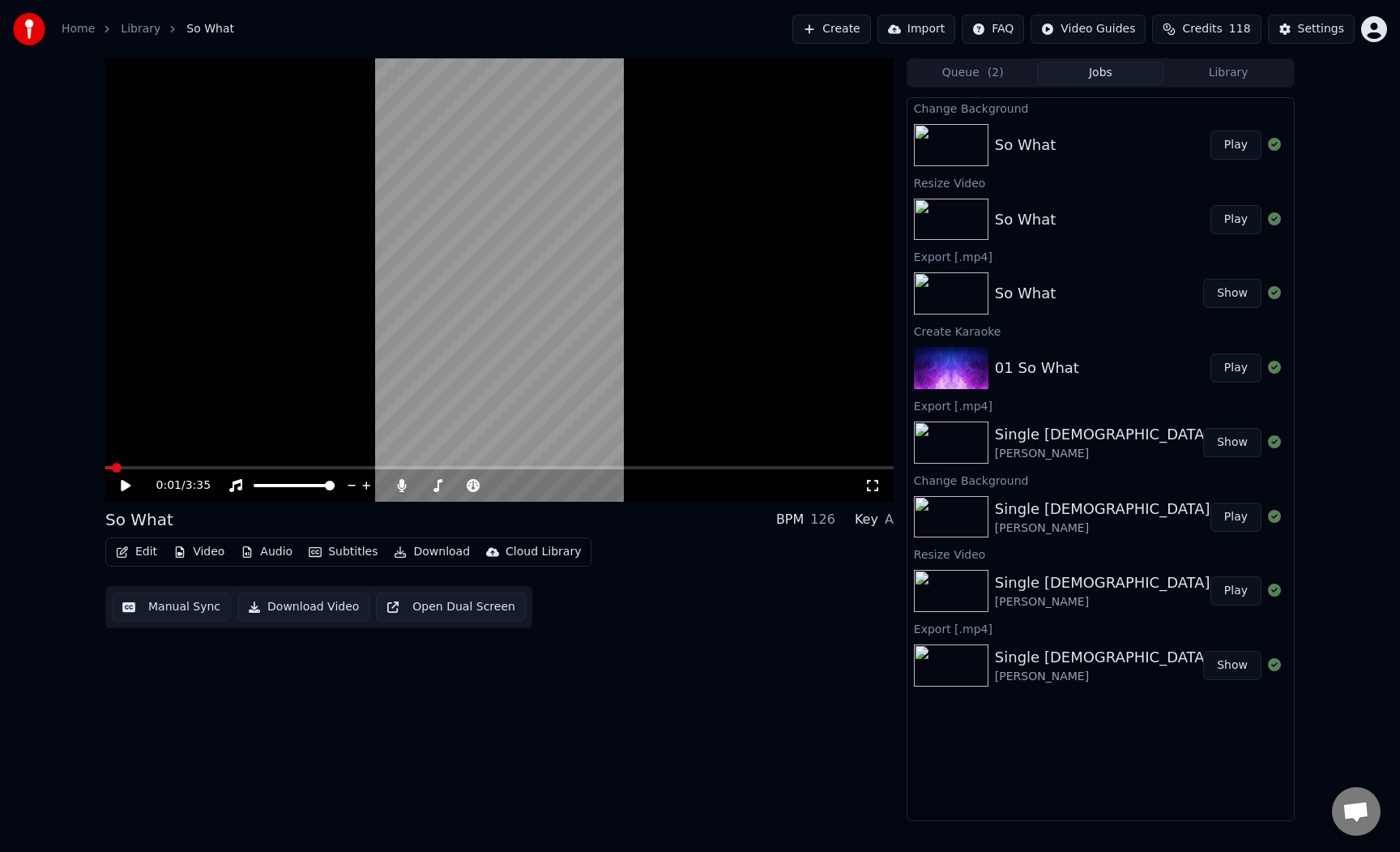
click at [1228, 143] on button "Play" at bounding box center [1236, 145] width 51 height 29
click at [338, 550] on button "Subtitles" at bounding box center [342, 552] width 82 height 23
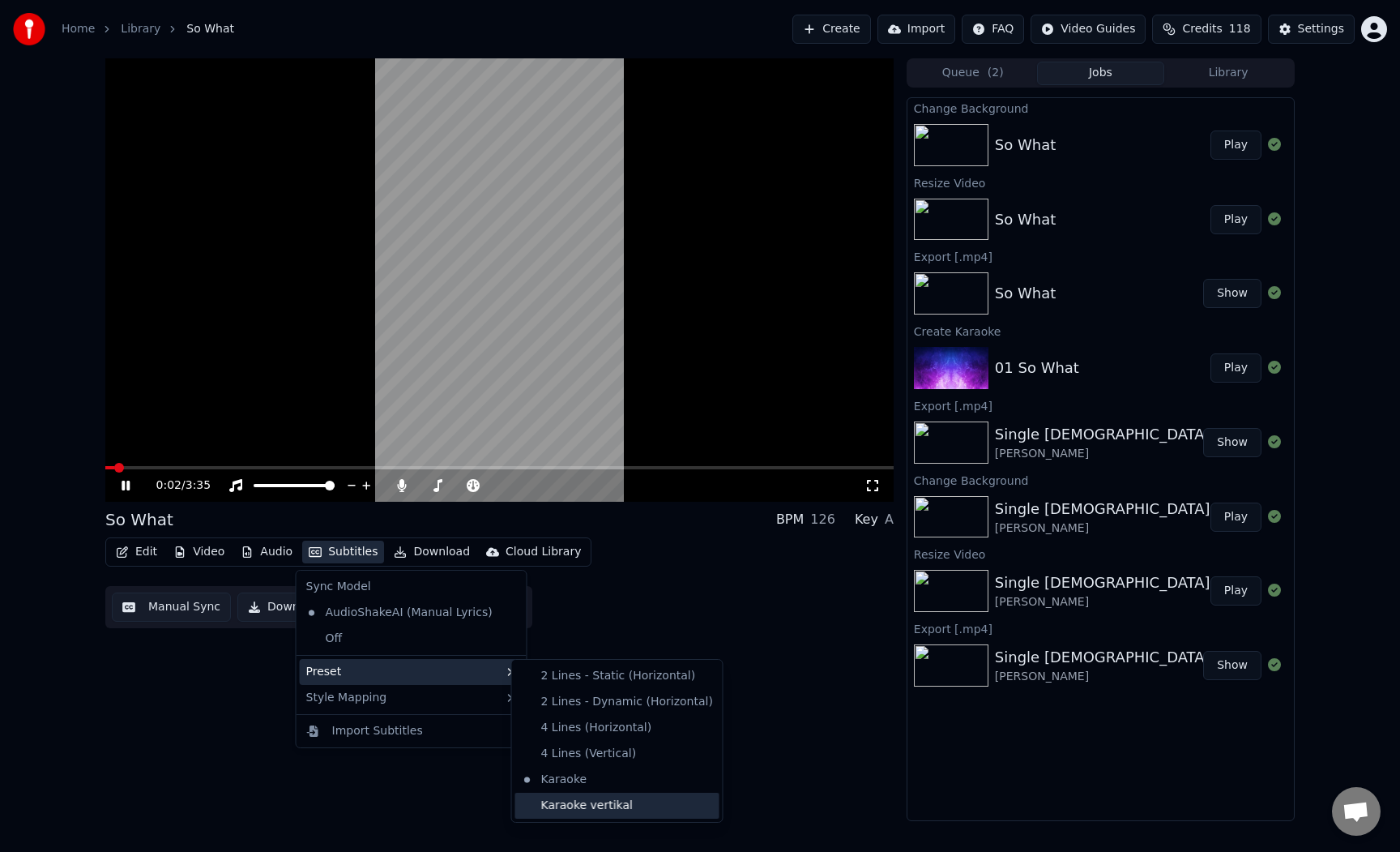
click at [594, 802] on div "Karaoke vertikal" at bounding box center [617, 805] width 204 height 26
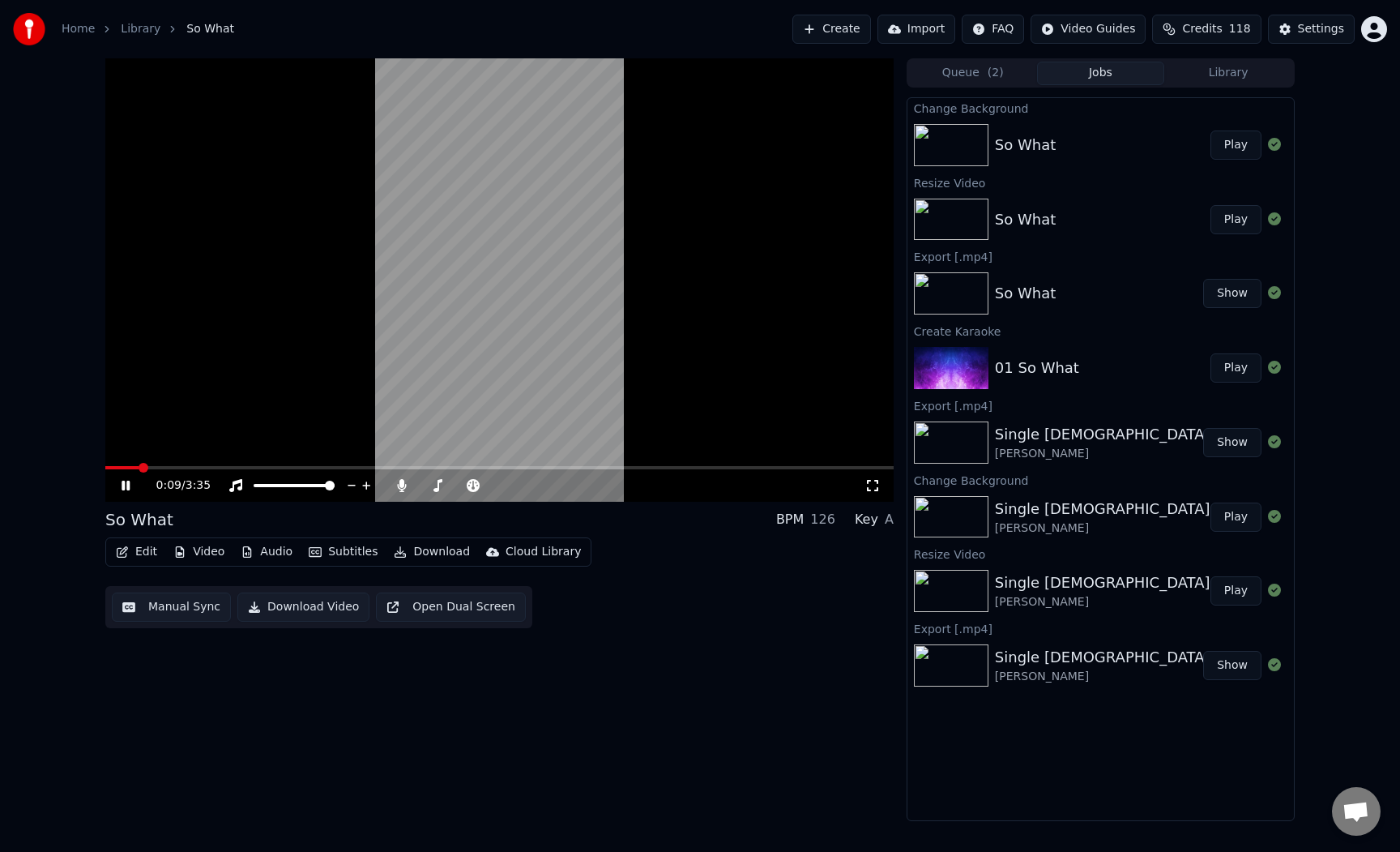
click at [193, 464] on video at bounding box center [500, 280] width 788 height 443
click at [198, 467] on span at bounding box center [500, 467] width 788 height 3
click at [214, 465] on span at bounding box center [219, 467] width 10 height 10
click at [261, 463] on video at bounding box center [500, 280] width 788 height 443
click at [265, 466] on span at bounding box center [500, 467] width 788 height 3
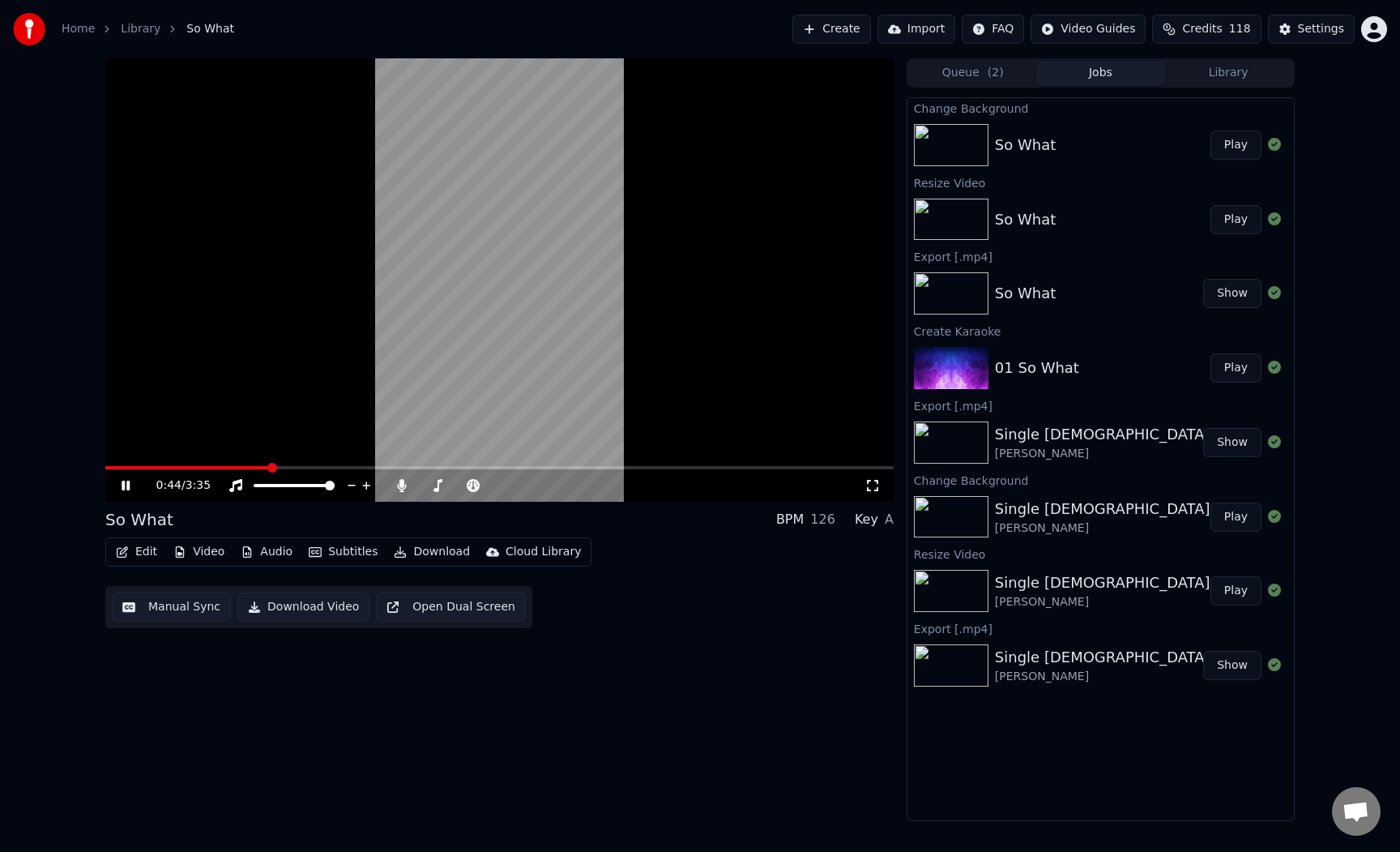
click at [120, 488] on icon at bounding box center [138, 485] width 38 height 13
click at [284, 613] on button "Download Video" at bounding box center [303, 607] width 132 height 29
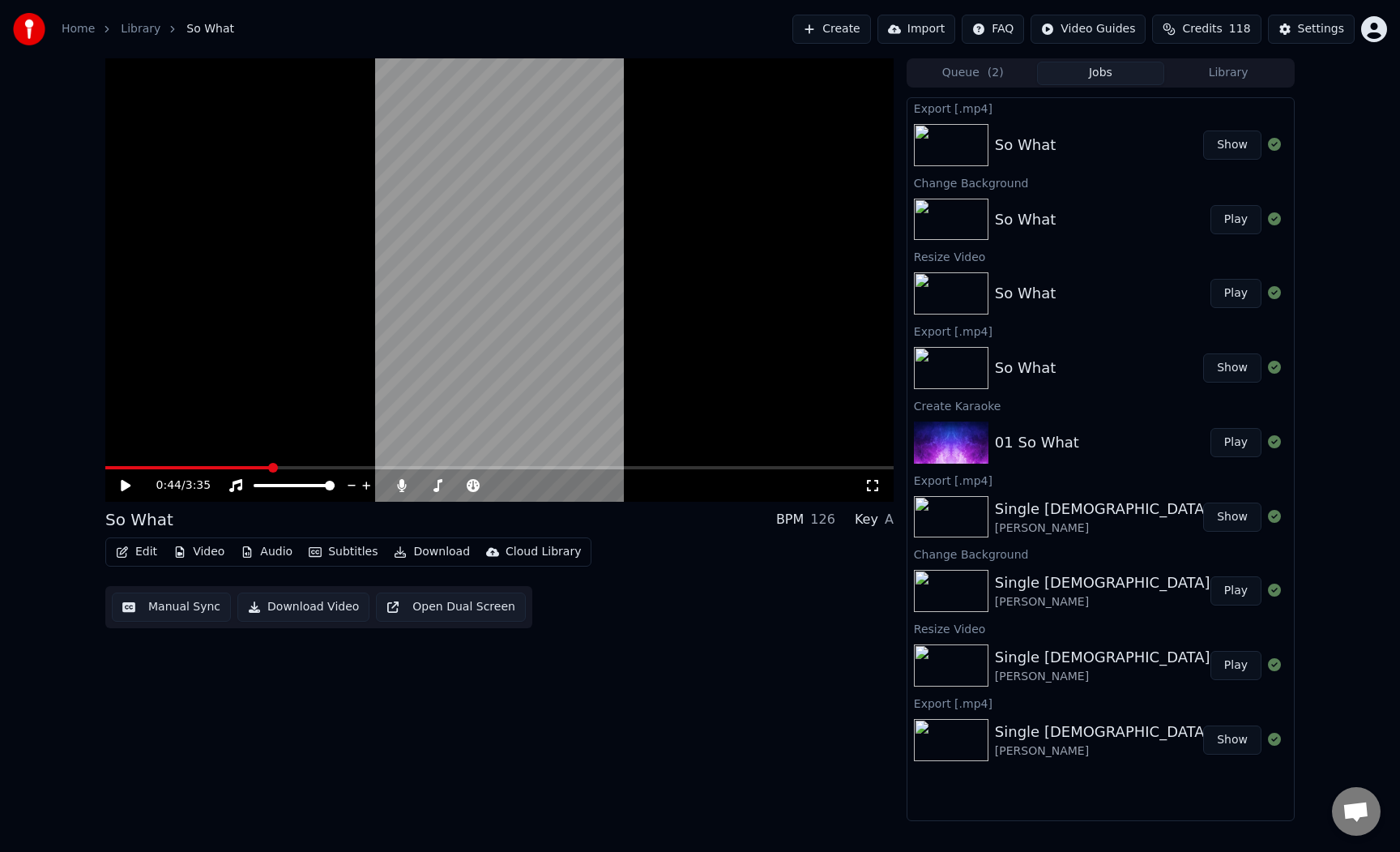
click at [1229, 144] on button "Show" at bounding box center [1233, 145] width 59 height 29
